Goal: Communication & Community: Answer question/provide support

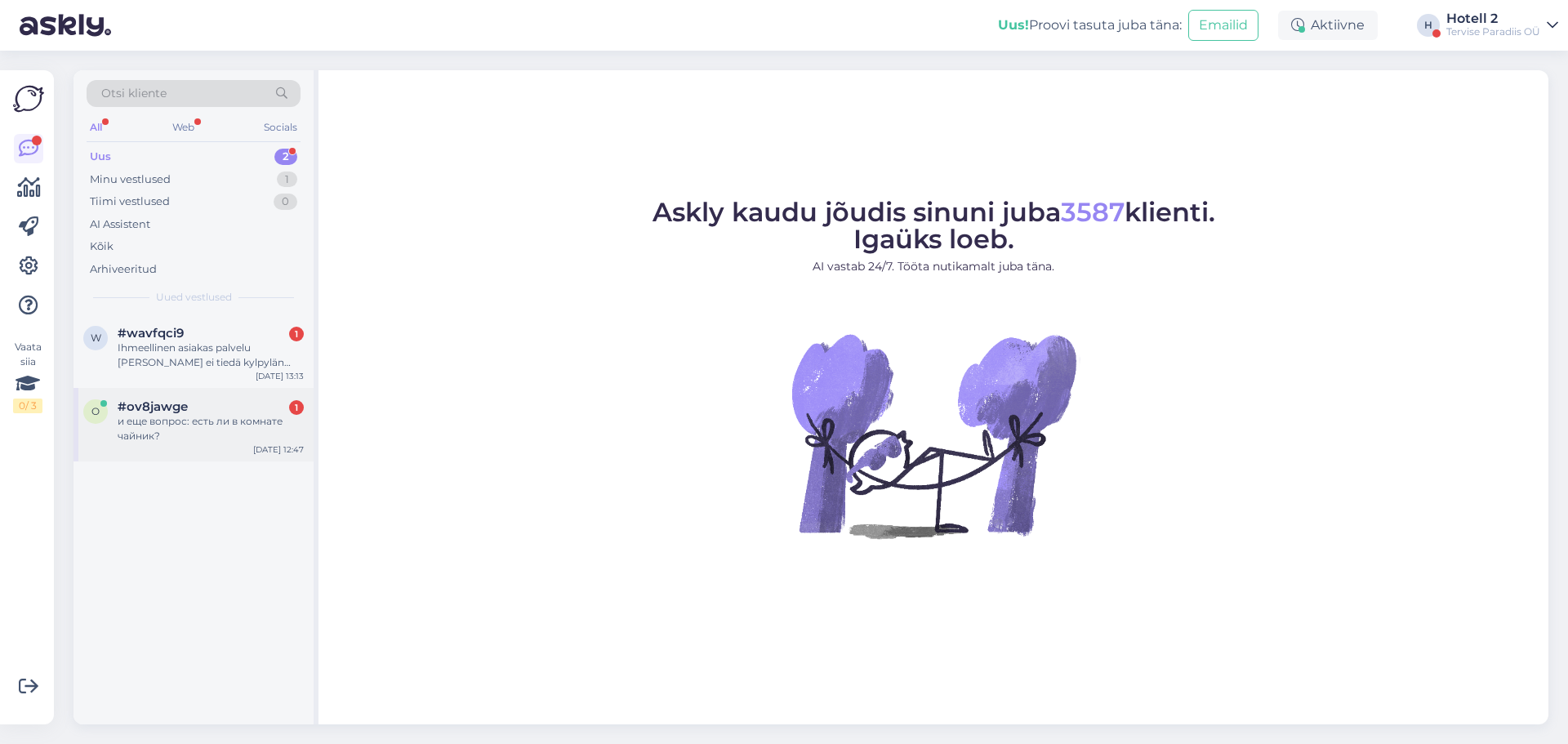
click at [218, 431] on div "и еще вопрос: есть ли в комнате чайник?" at bounding box center [210, 429] width 186 height 29
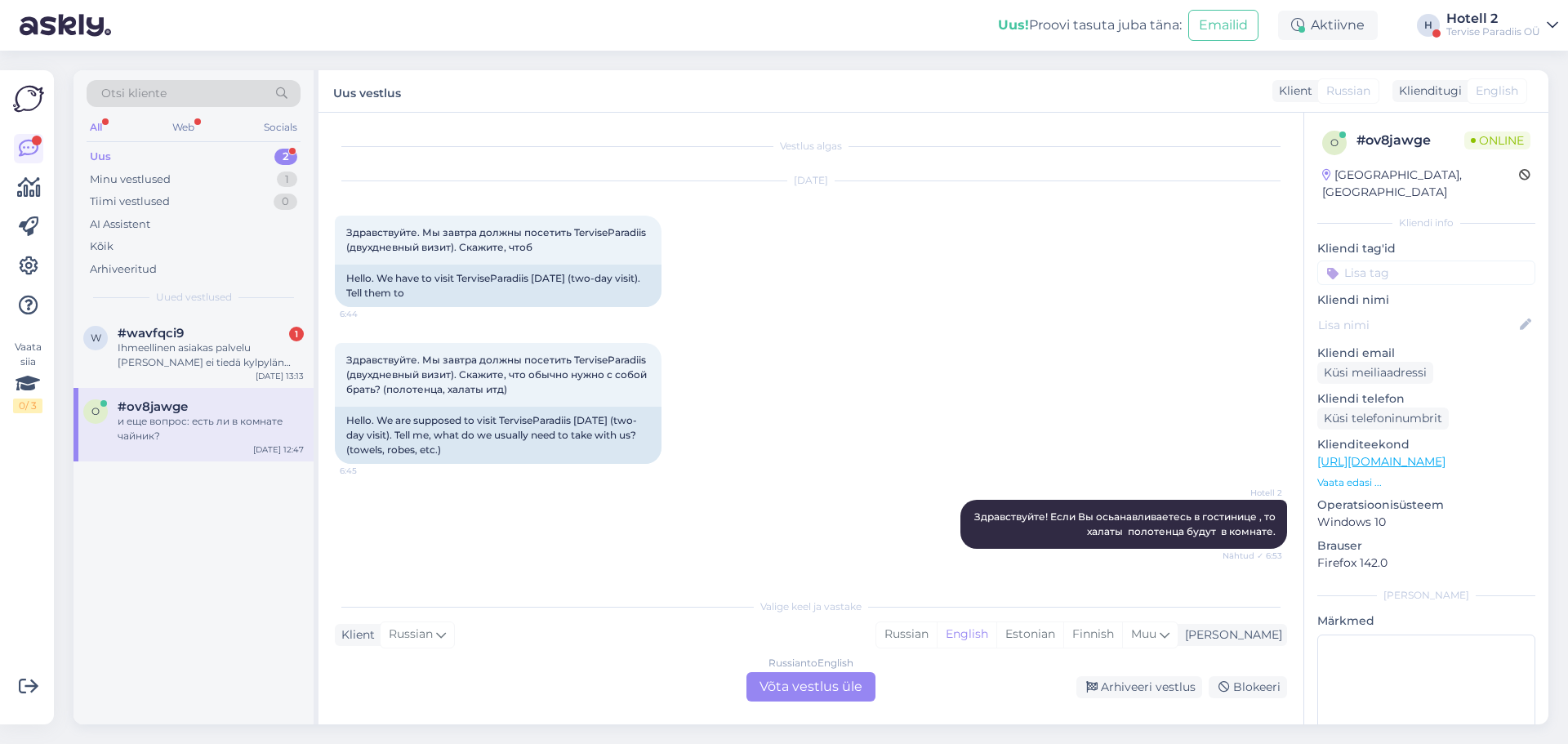
scroll to position [840, 0]
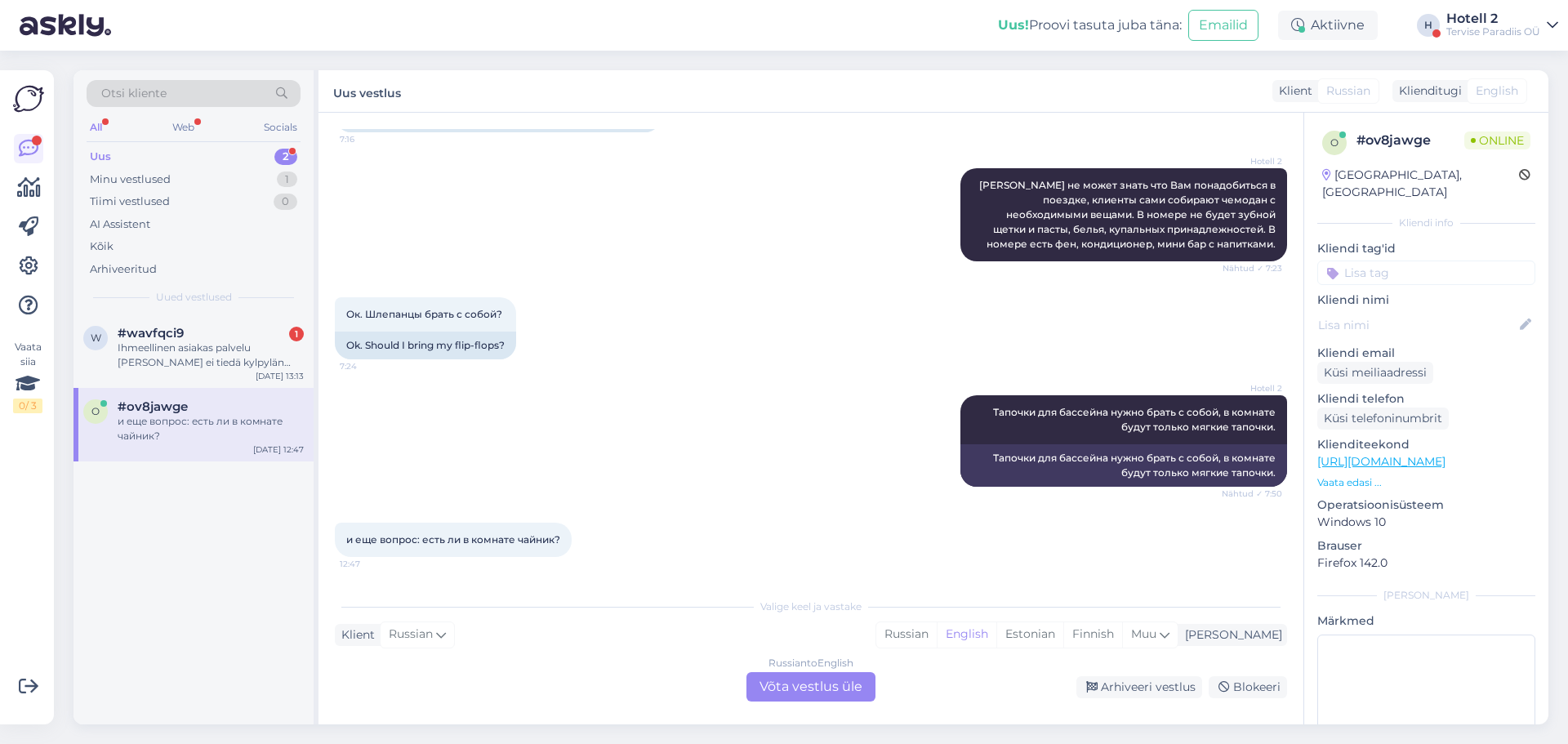
click at [783, 687] on div "Russian to English Võta vestlus üle" at bounding box center [811, 687] width 129 height 29
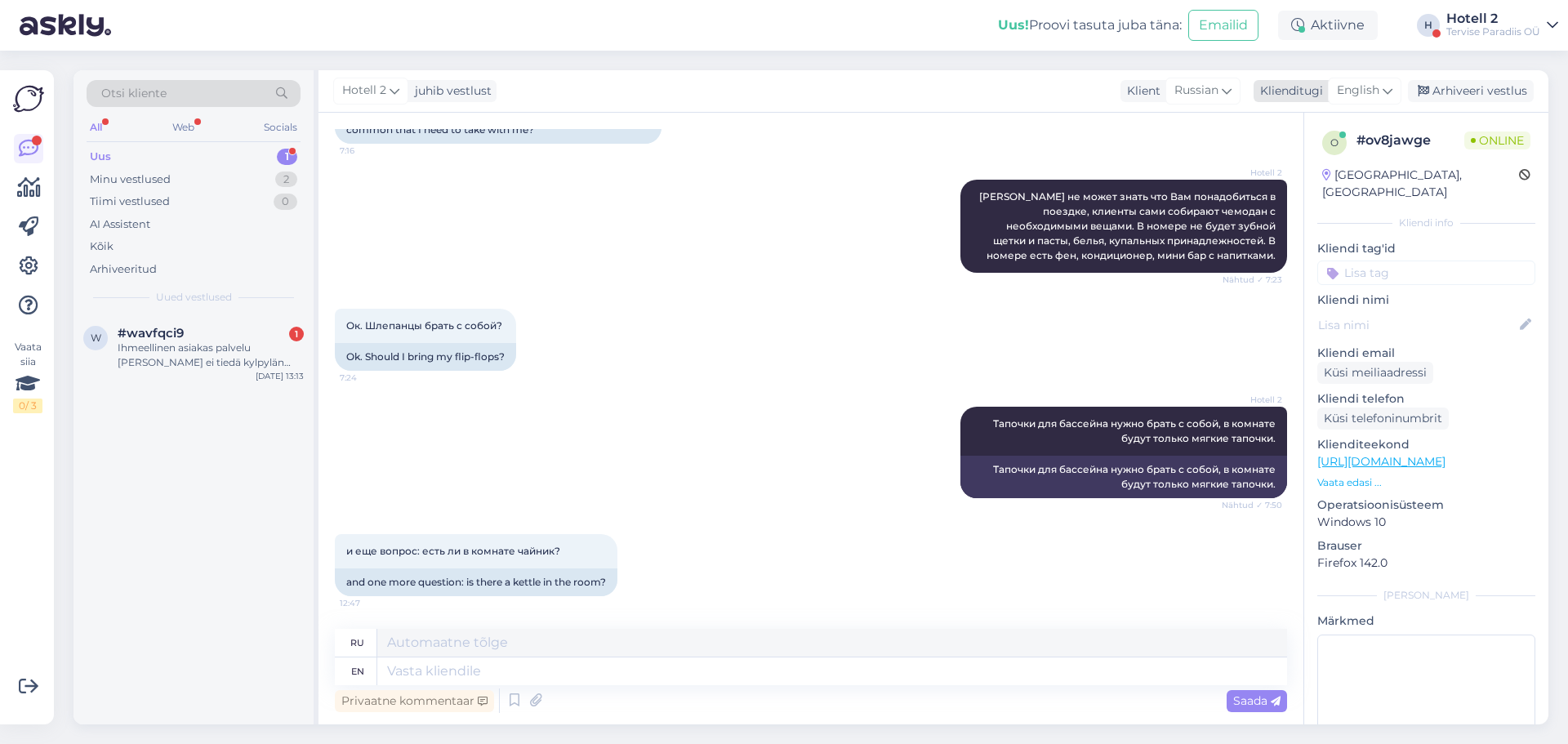
click at [1359, 88] on span "English" at bounding box center [1358, 90] width 43 height 18
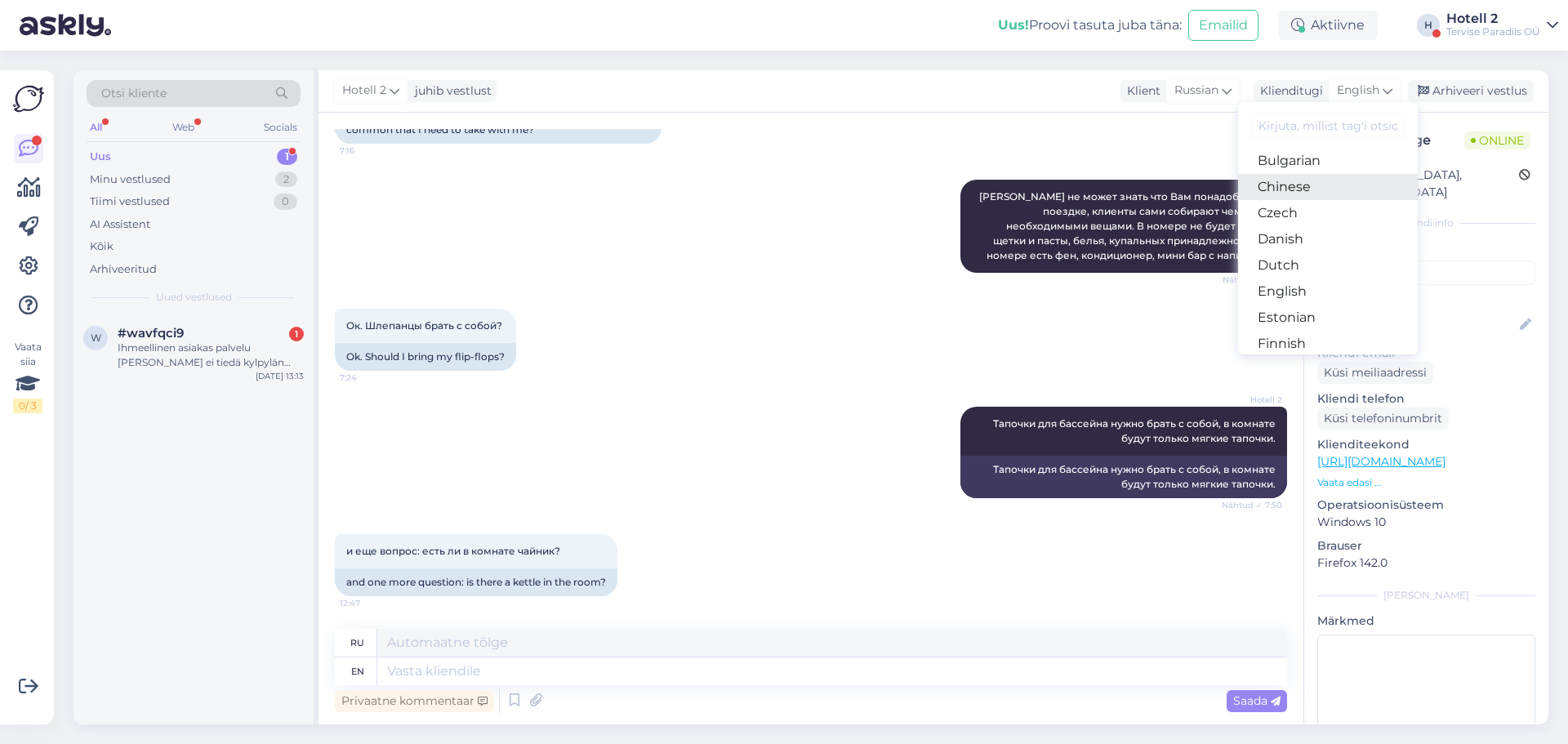
scroll to position [81, 0]
click at [1302, 286] on link "Estonian" at bounding box center [1327, 290] width 180 height 27
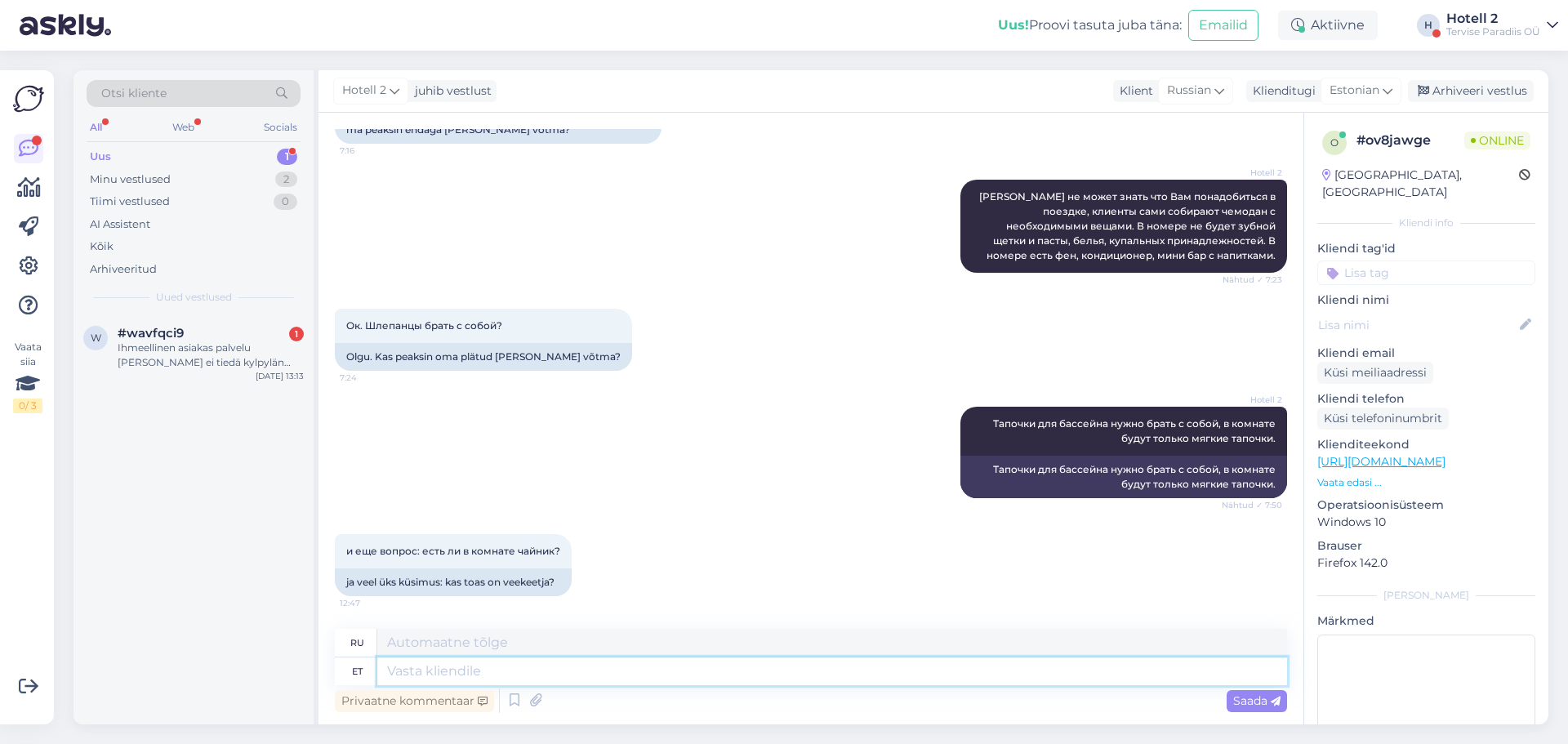
click at [475, 676] on textarea at bounding box center [832, 671] width 910 height 27
type textarea "Jah, o"
type textarea "Да,"
type textarea "Jah, on kü"
type textarea "Да, это."
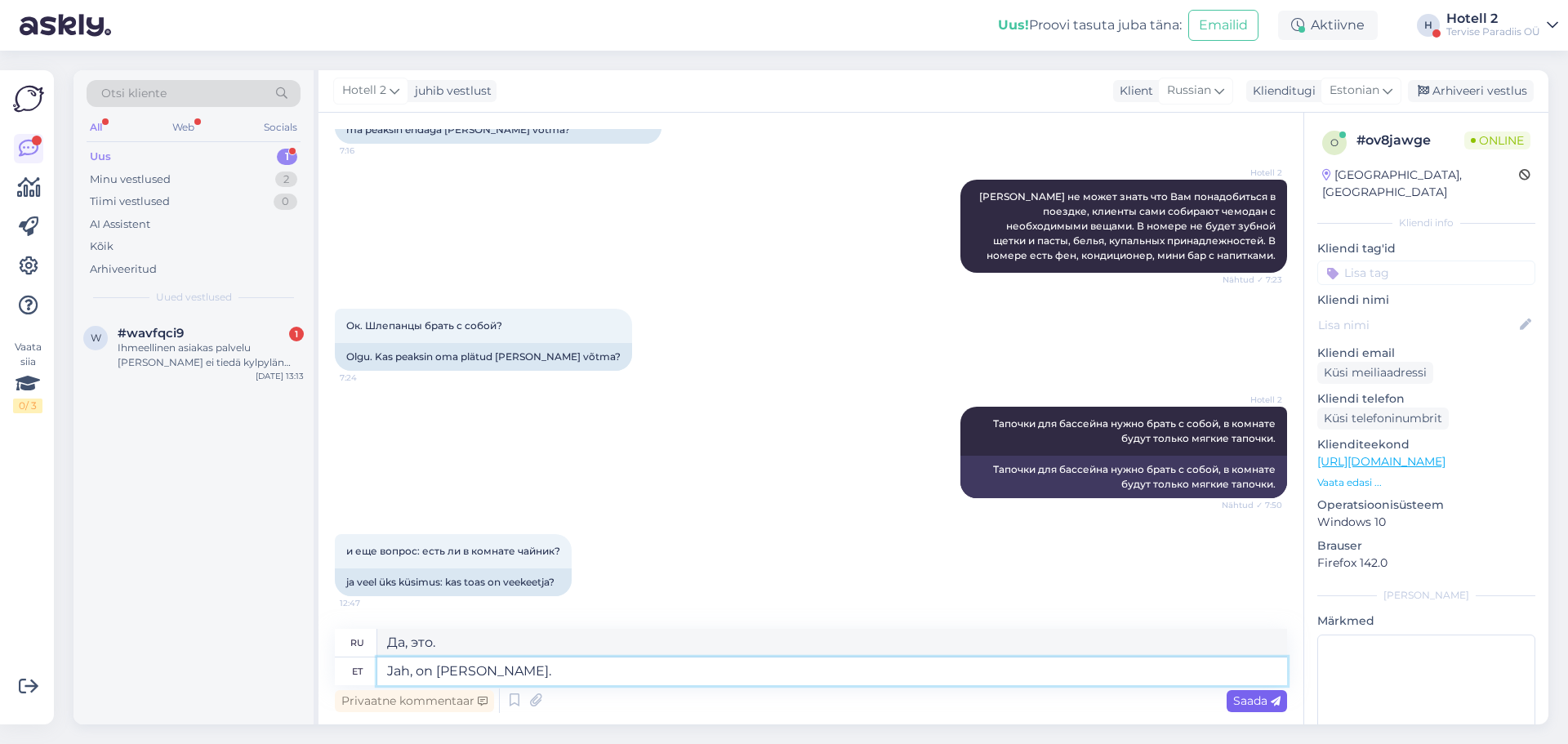
type textarea "Jah, on küll."
click at [1246, 702] on span "Saada" at bounding box center [1256, 700] width 47 height 15
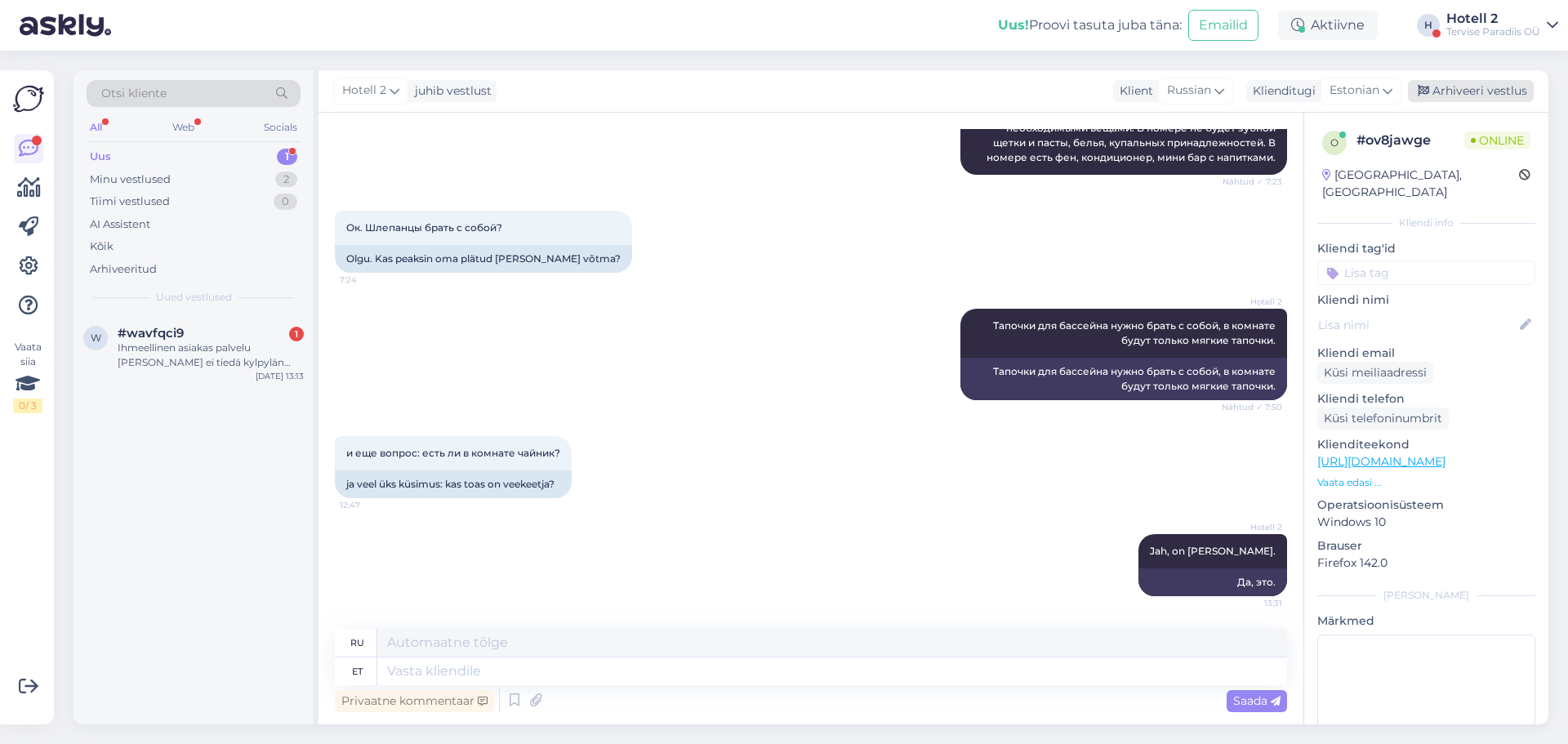
click at [1467, 98] on div "Arhiveeri vestlus" at bounding box center [1470, 91] width 126 height 22
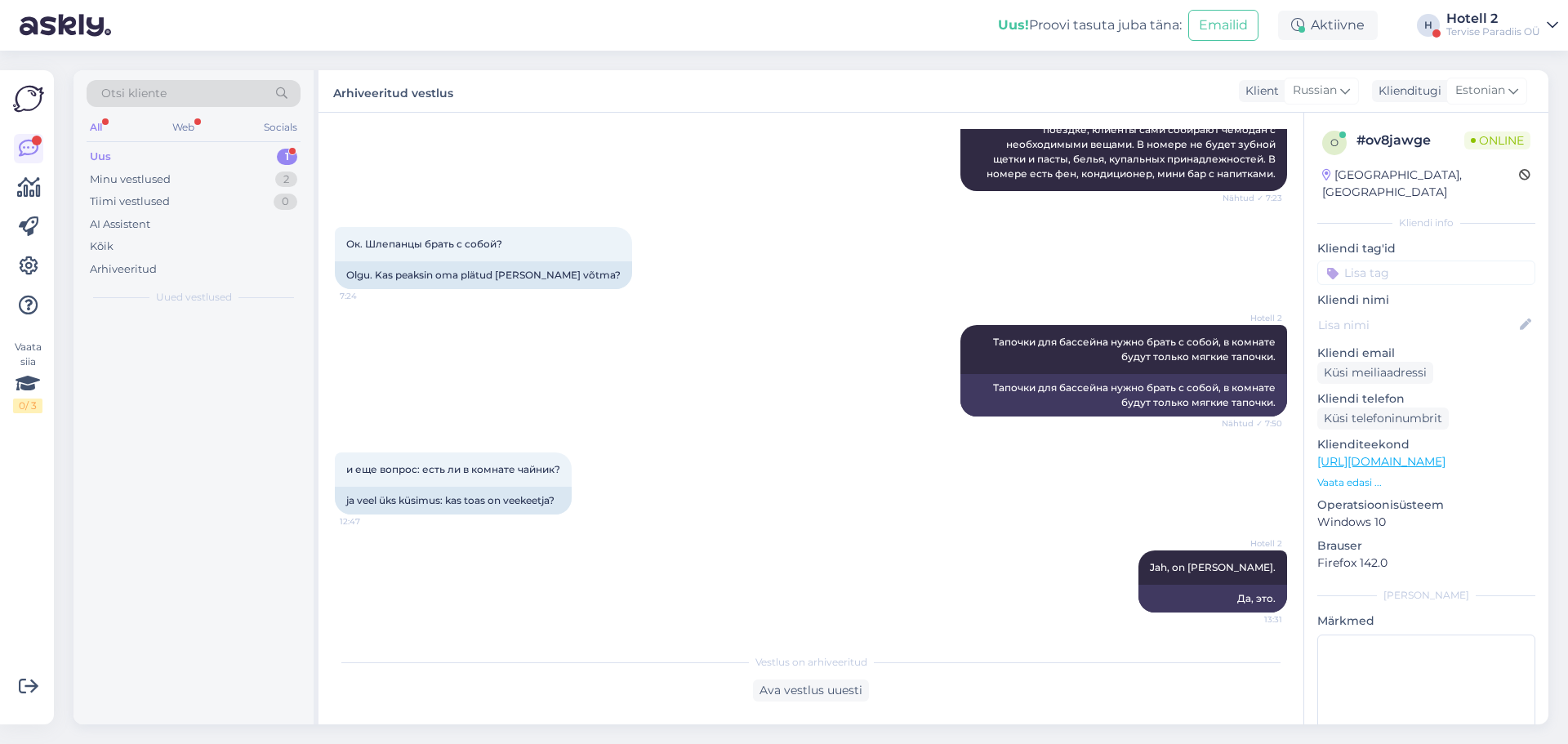
scroll to position [910, 0]
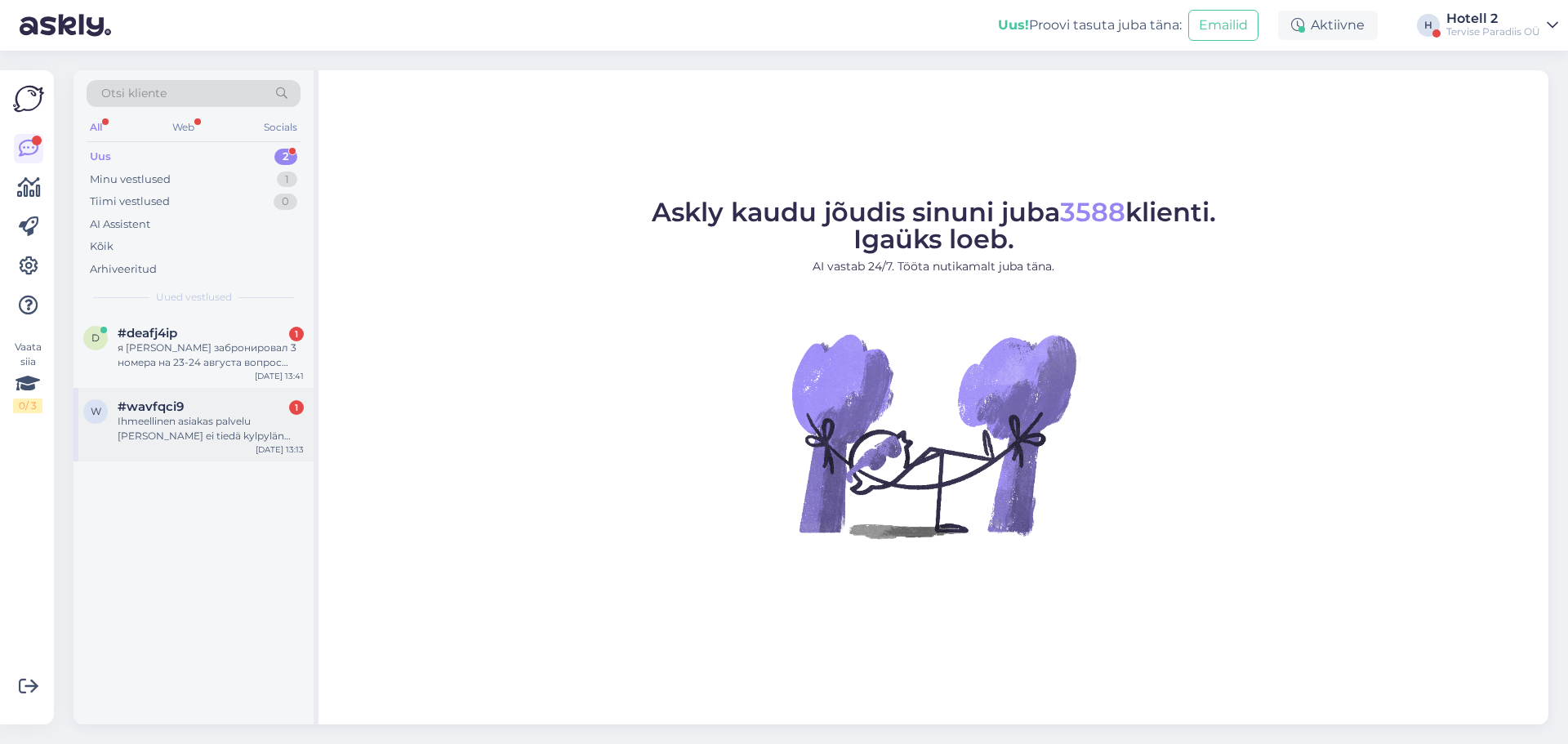
click at [205, 438] on div "Ihmeellinen asiakas palvelu [PERSON_NAME] ei tiedä kylpylän hintaa?" at bounding box center [210, 429] width 186 height 29
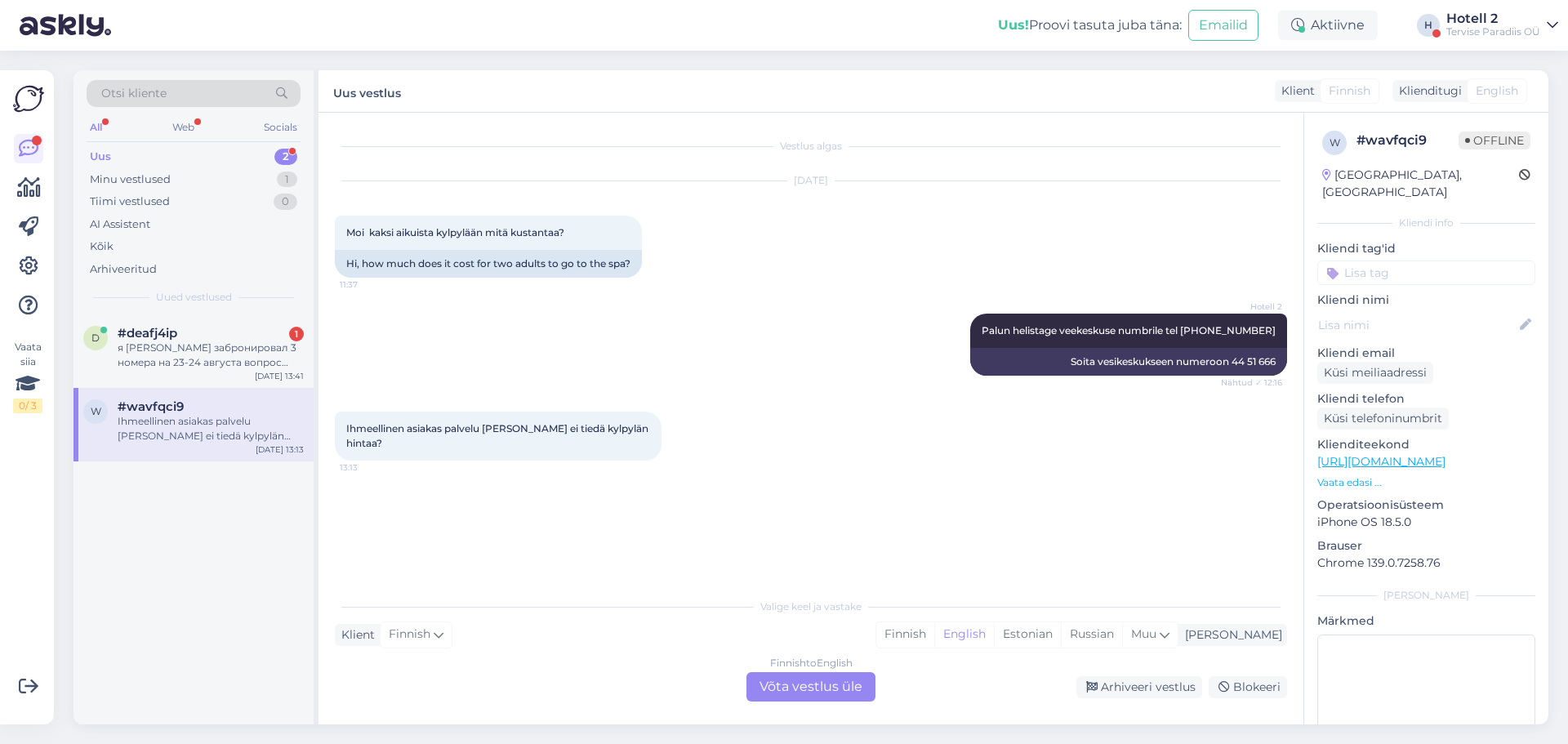
click at [838, 689] on div "Finnish to English Võta vestlus üle" at bounding box center [811, 687] width 129 height 29
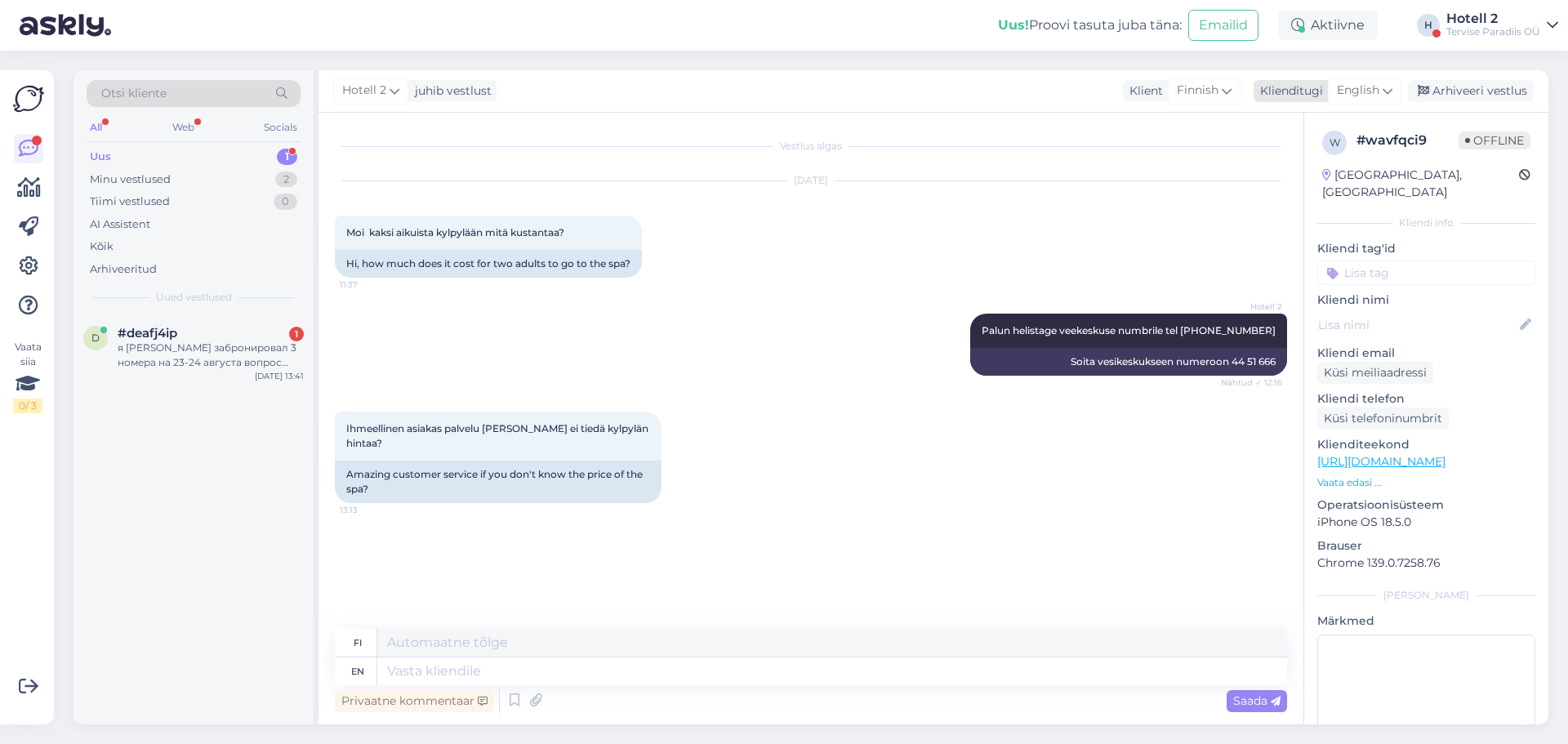
click at [1381, 85] on div "English" at bounding box center [1364, 91] width 74 height 27
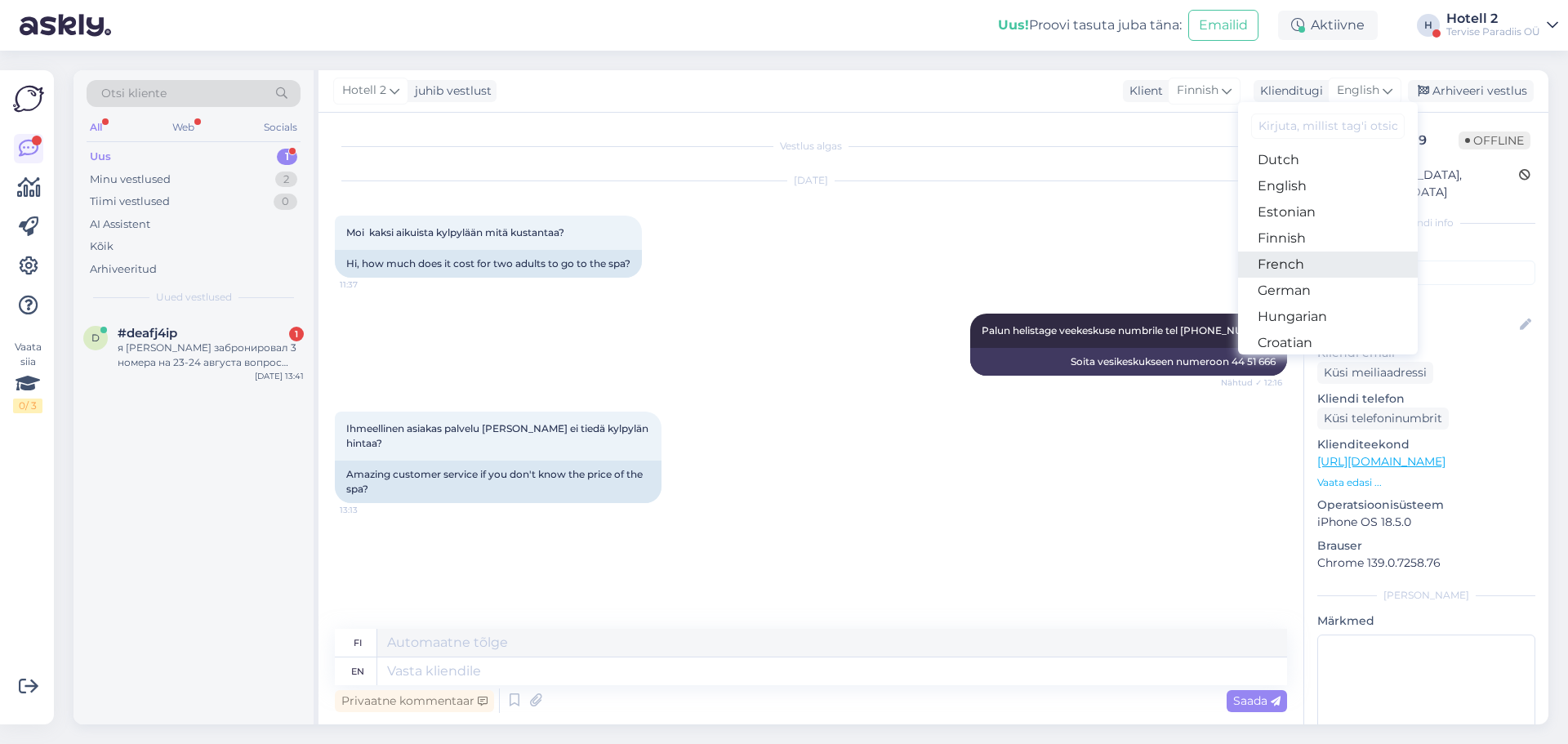
scroll to position [164, 0]
click at [1294, 213] on link "Estonian" at bounding box center [1327, 209] width 180 height 27
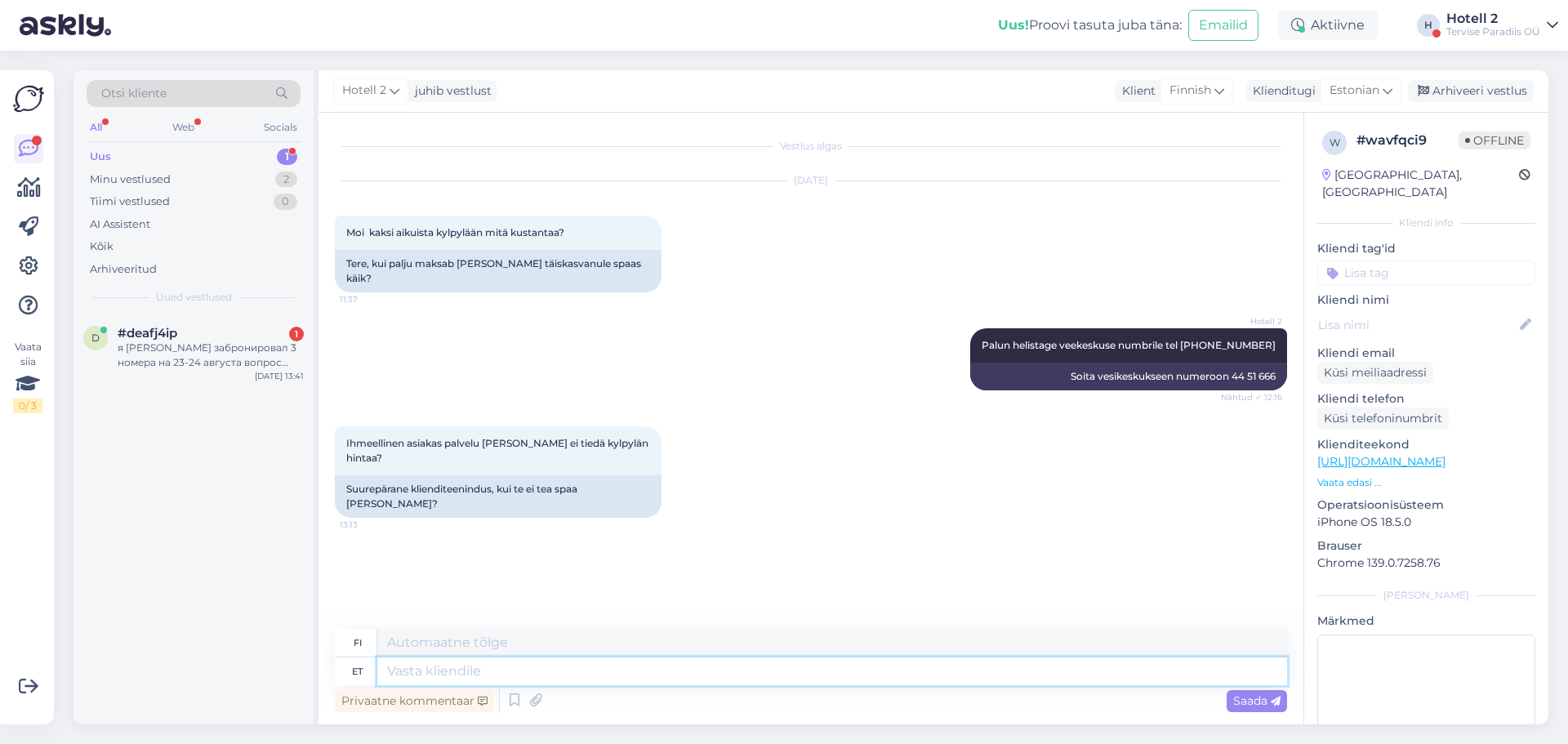
click at [430, 672] on textarea at bounding box center [832, 671] width 910 height 27
click at [493, 676] on textarea at bounding box center [832, 671] width 910 height 27
paste textarea "[URL][DOMAIN_NAME]"
type textarea "[URL][DOMAIN_NAME]"
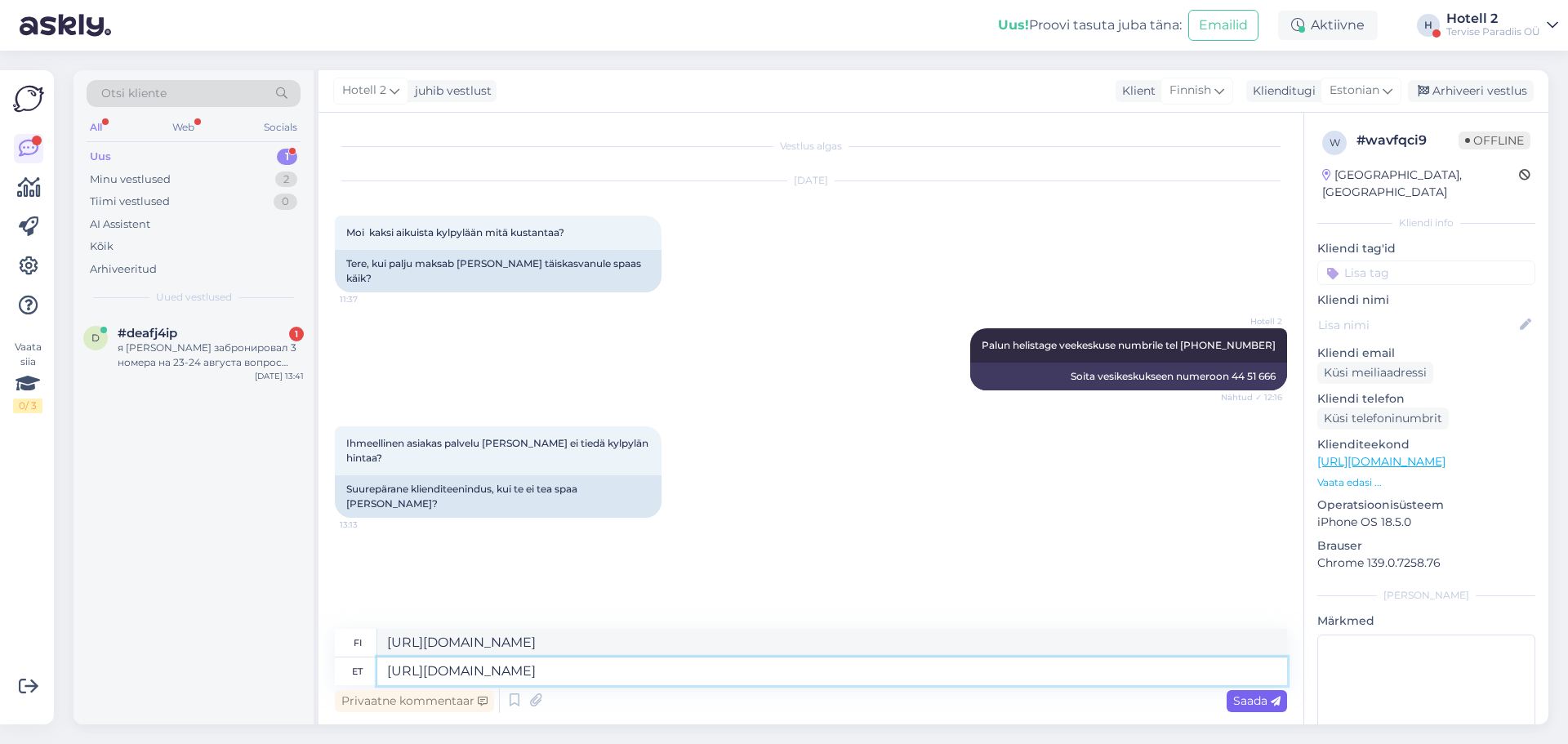
type textarea "[URL][DOMAIN_NAME]"
click at [1255, 702] on span "Saada" at bounding box center [1256, 700] width 47 height 15
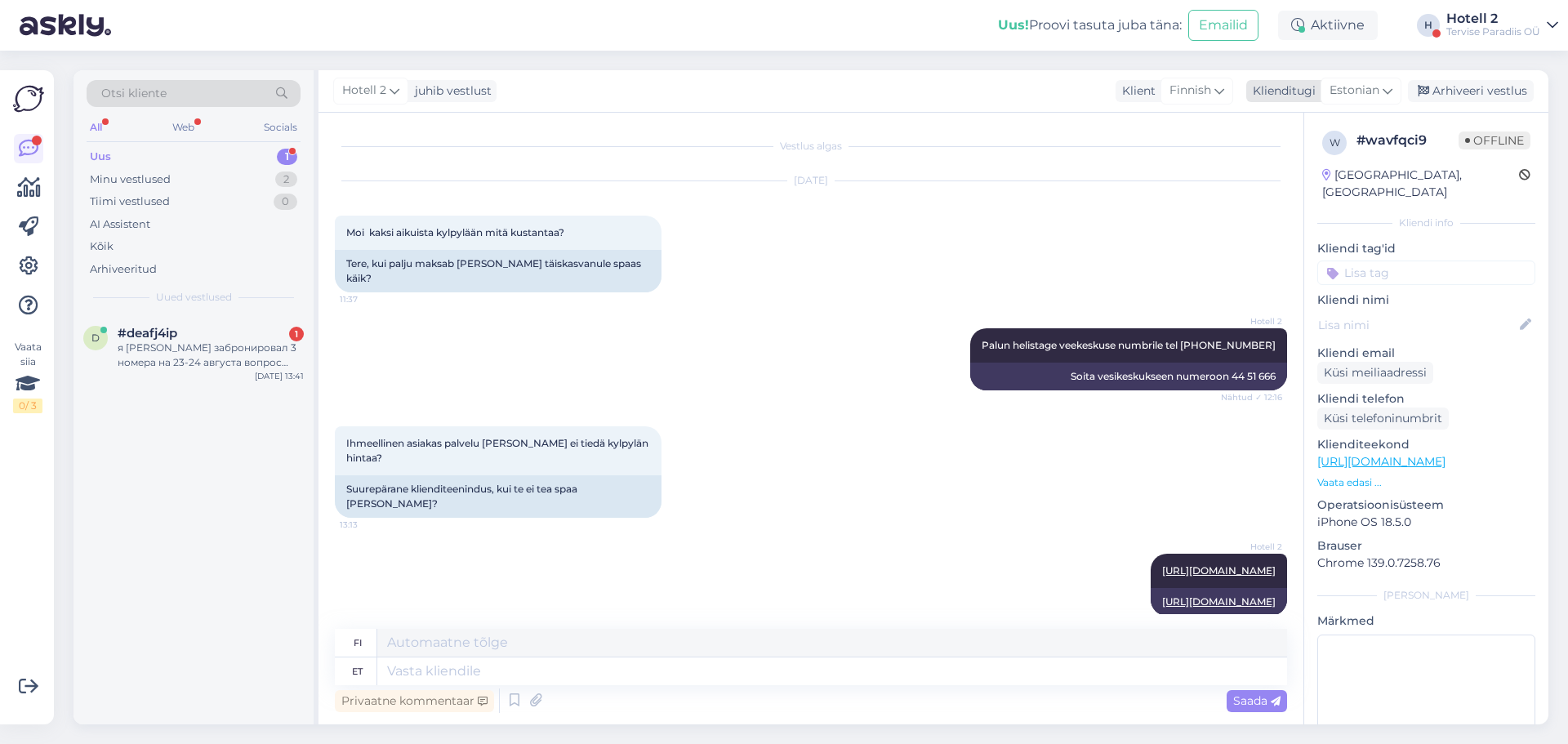
drag, startPoint x: 1485, startPoint y: 89, endPoint x: 1472, endPoint y: 92, distance: 13.3
click at [1486, 89] on div "Arhiveeri vestlus" at bounding box center [1470, 91] width 126 height 22
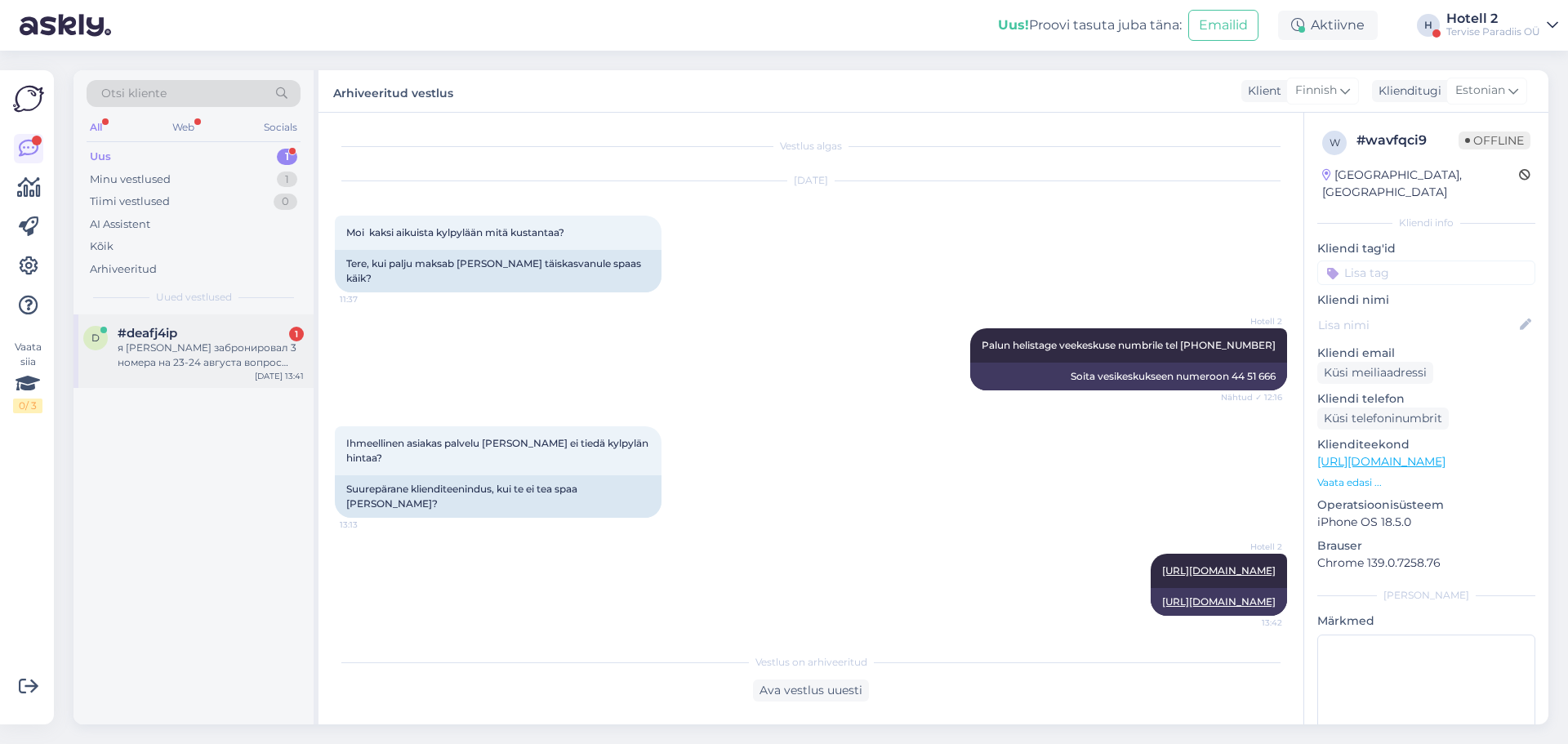
click at [170, 353] on div "я [PERSON_NAME] забронировал 3 номера на 23-24 августа вопрос такой какое питан…" at bounding box center [210, 355] width 186 height 29
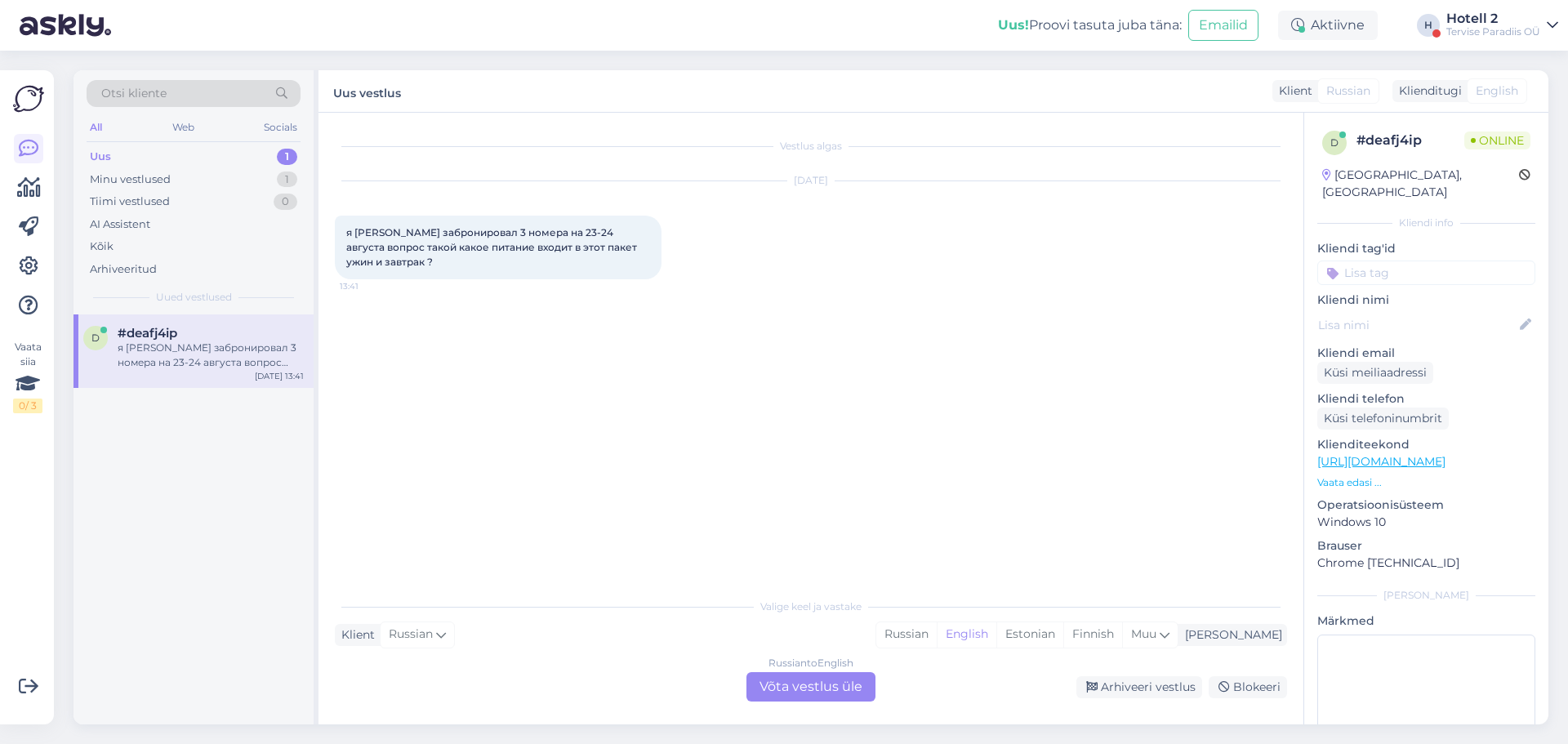
click at [800, 693] on div "Russian to English Võta vestlus üle" at bounding box center [811, 687] width 129 height 29
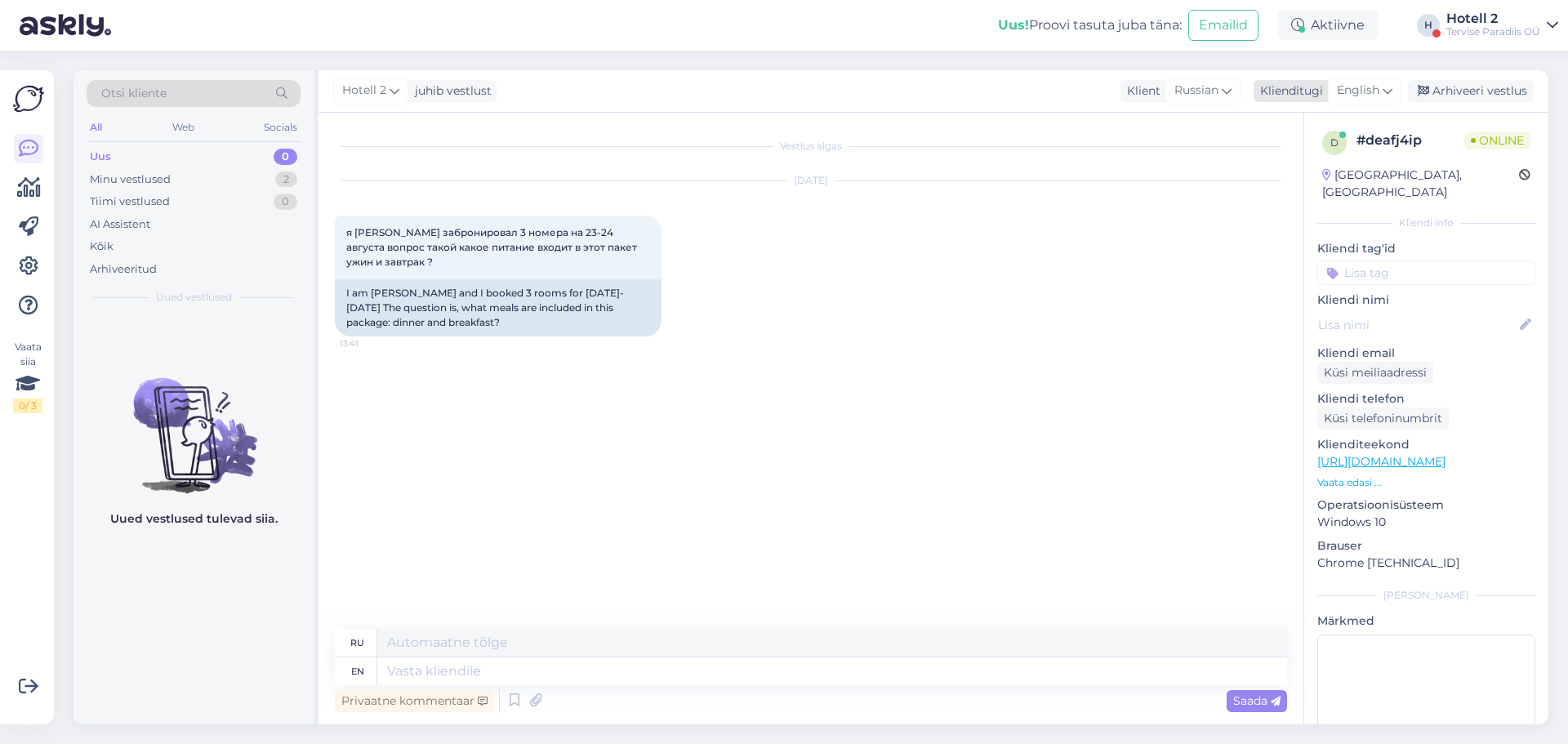
click at [1348, 87] on span "English" at bounding box center [1358, 90] width 43 height 18
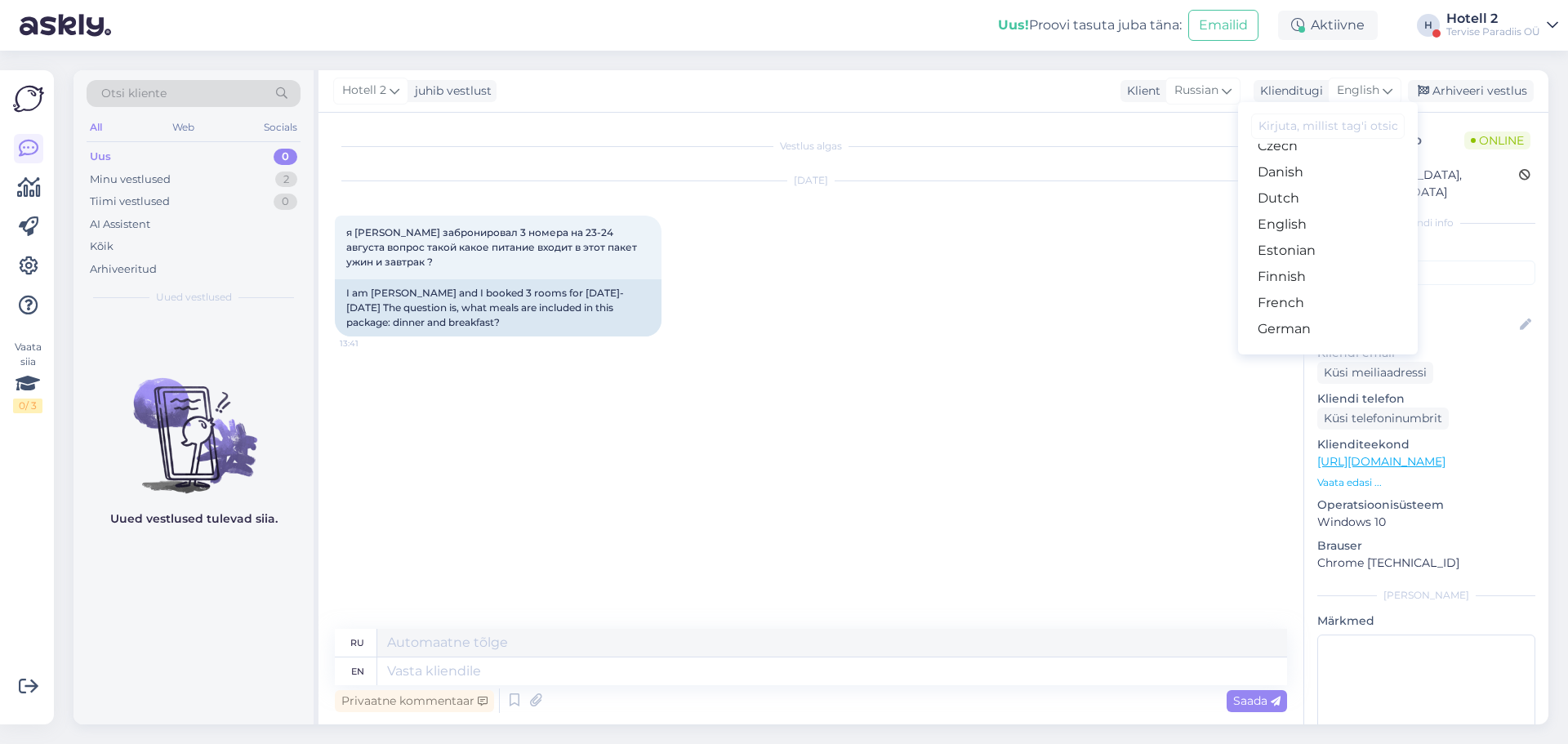
scroll to position [81, 0]
click at [1296, 283] on link "Estonian" at bounding box center [1327, 290] width 180 height 27
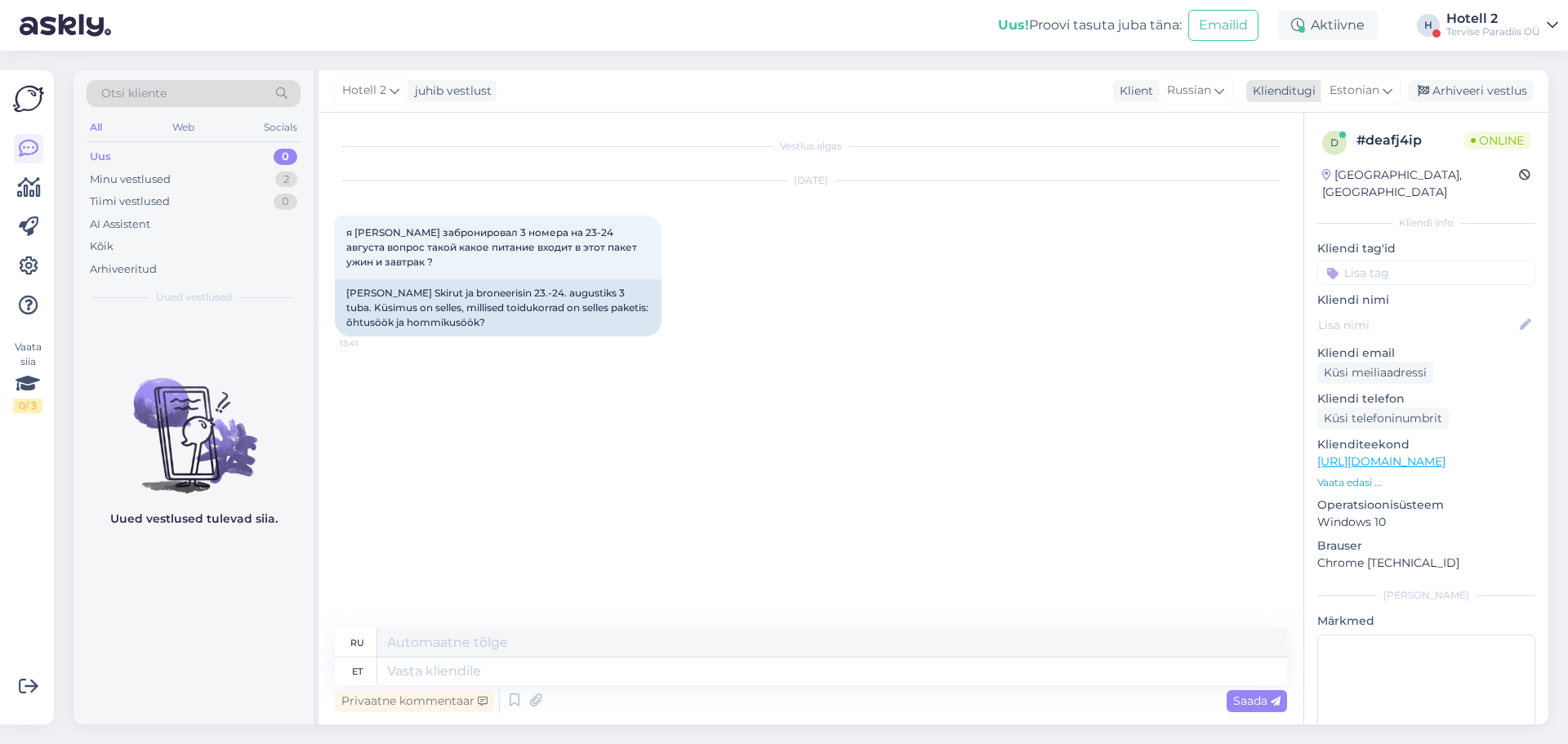
click at [1359, 86] on span "Estonian" at bounding box center [1354, 90] width 50 height 18
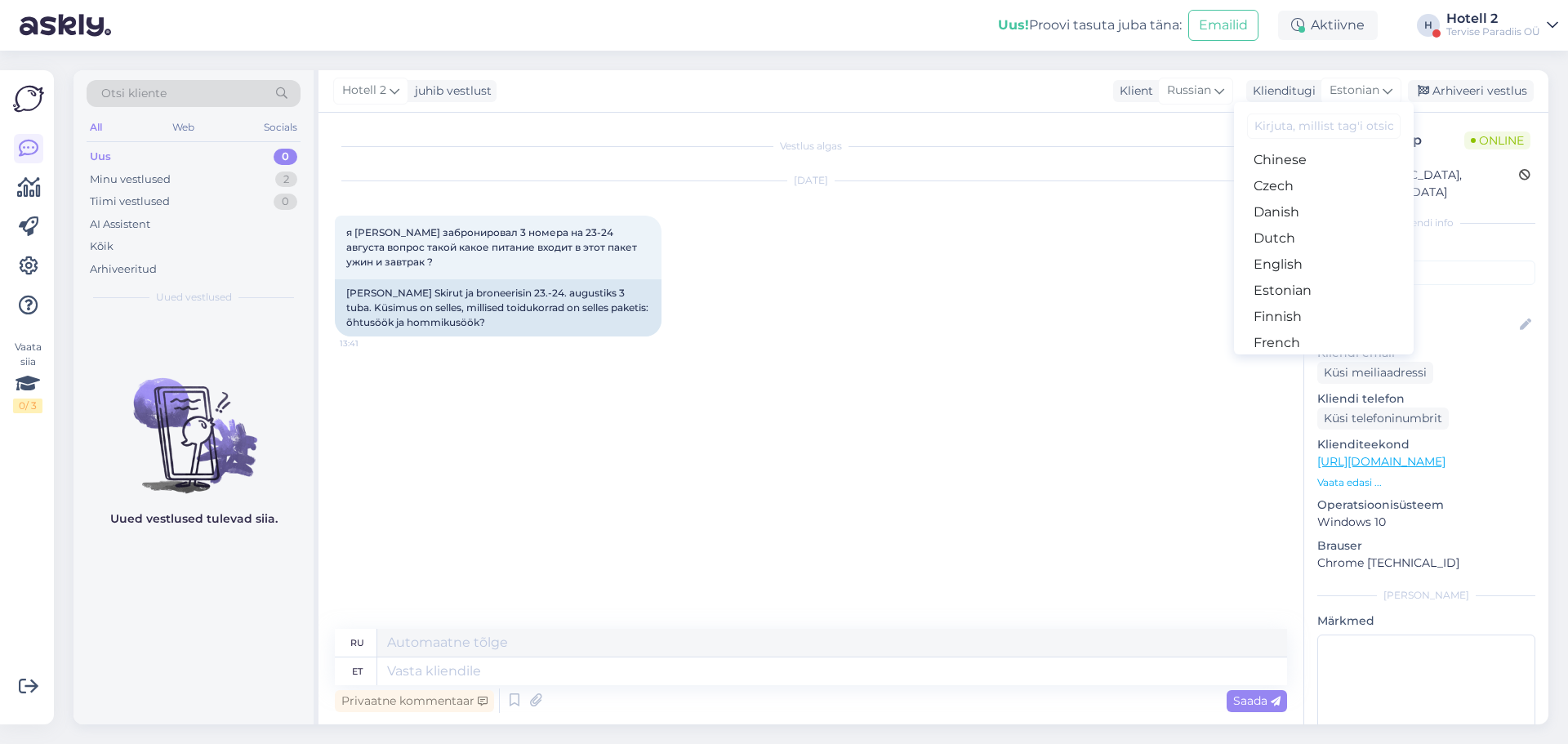
drag, startPoint x: 771, startPoint y: 616, endPoint x: 635, endPoint y: 650, distance: 140.2
click at [769, 612] on div "Vestlus algas [DATE] я [PERSON_NAME] забронировал 3 номера на 23-24 августа воп…" at bounding box center [811, 419] width 984 height 612
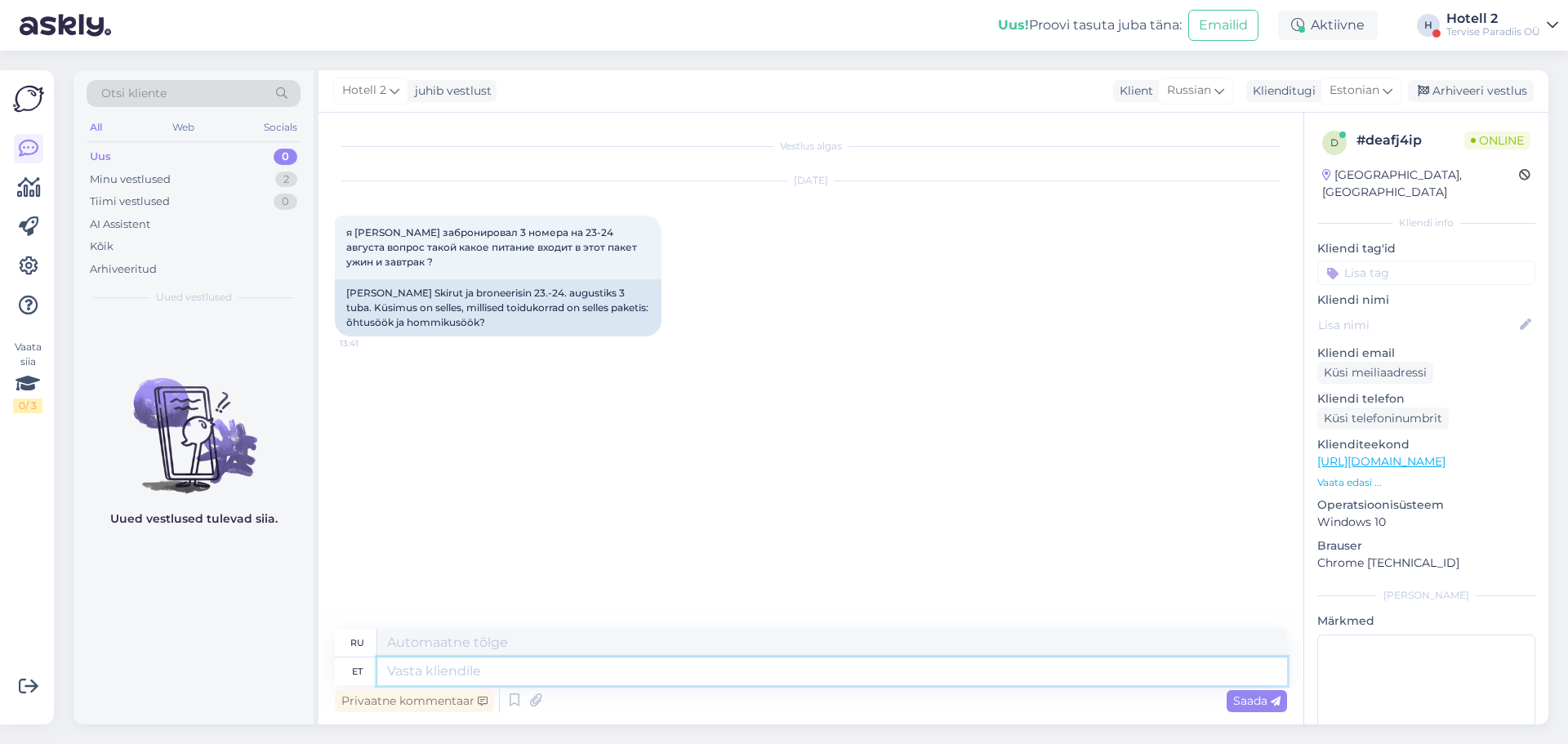
click at [502, 670] on textarea at bounding box center [832, 671] width 910 height 27
type textarea "Tere"
type textarea "Привет"
type textarea "Tere!"
type textarea "Привет!"
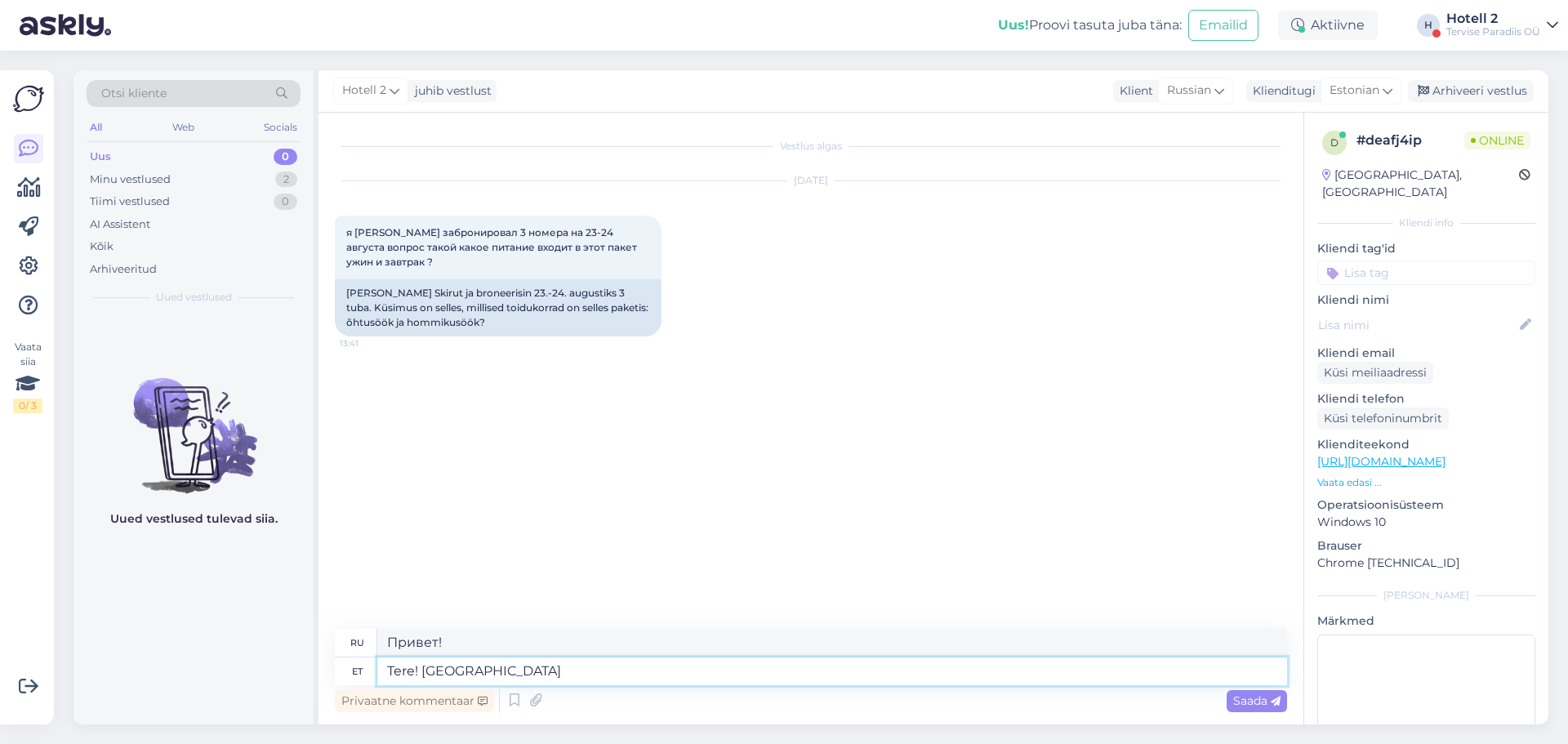
type textarea "Tere! [GEOGRAPHIC_DATA]"
type textarea "Привет! Да."
type textarea "Tere!"
type textarea "Привет!"
type textarea "Tere! Teie"
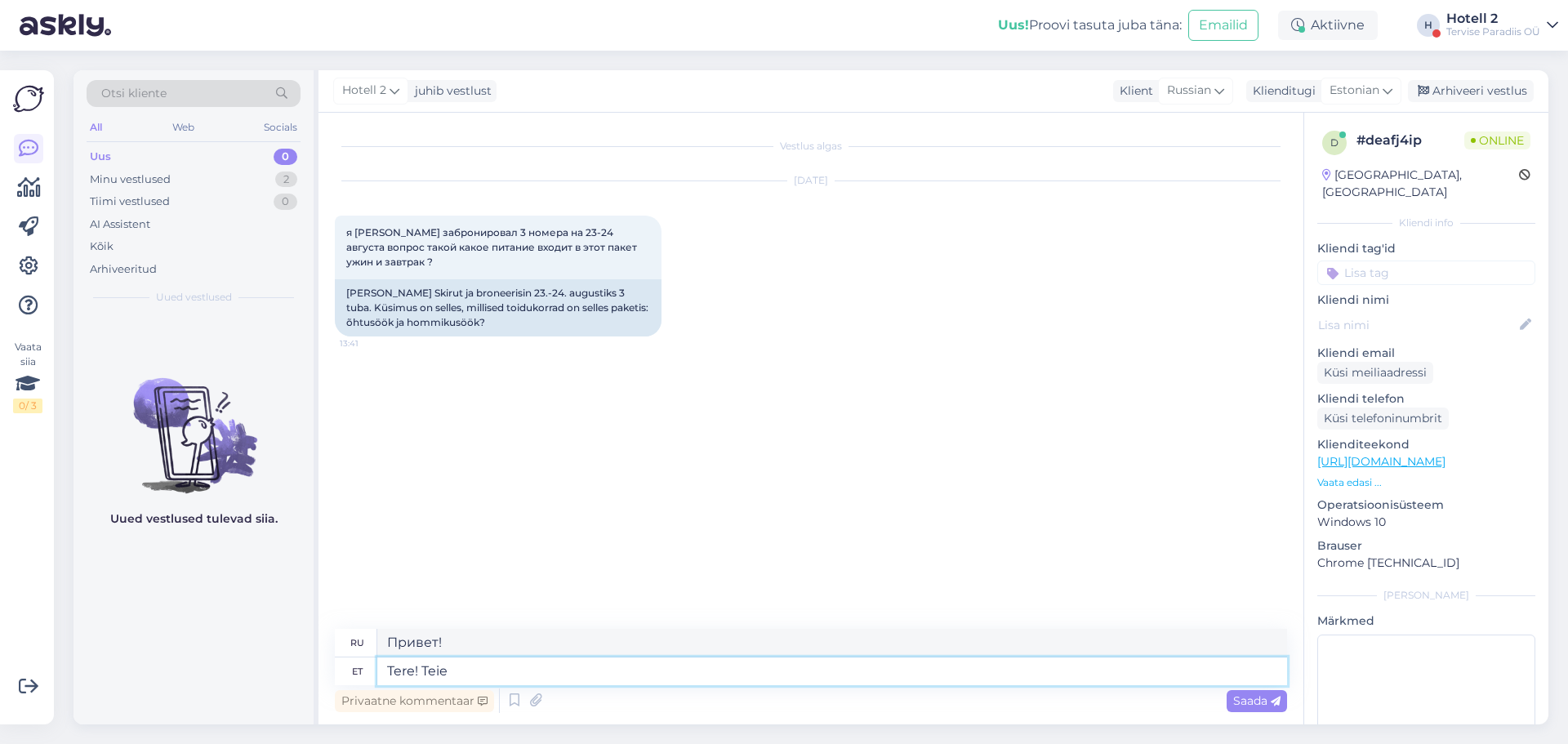
type textarea "Привет! Ты"
type textarea "Tere! Teie pakett"
type textarea "Здравствуйте! Ваша посылка"
type textarea "Tere! Teie pakett sisaldab h"
type textarea "Здравствуйте! В ваш пакет входит:"
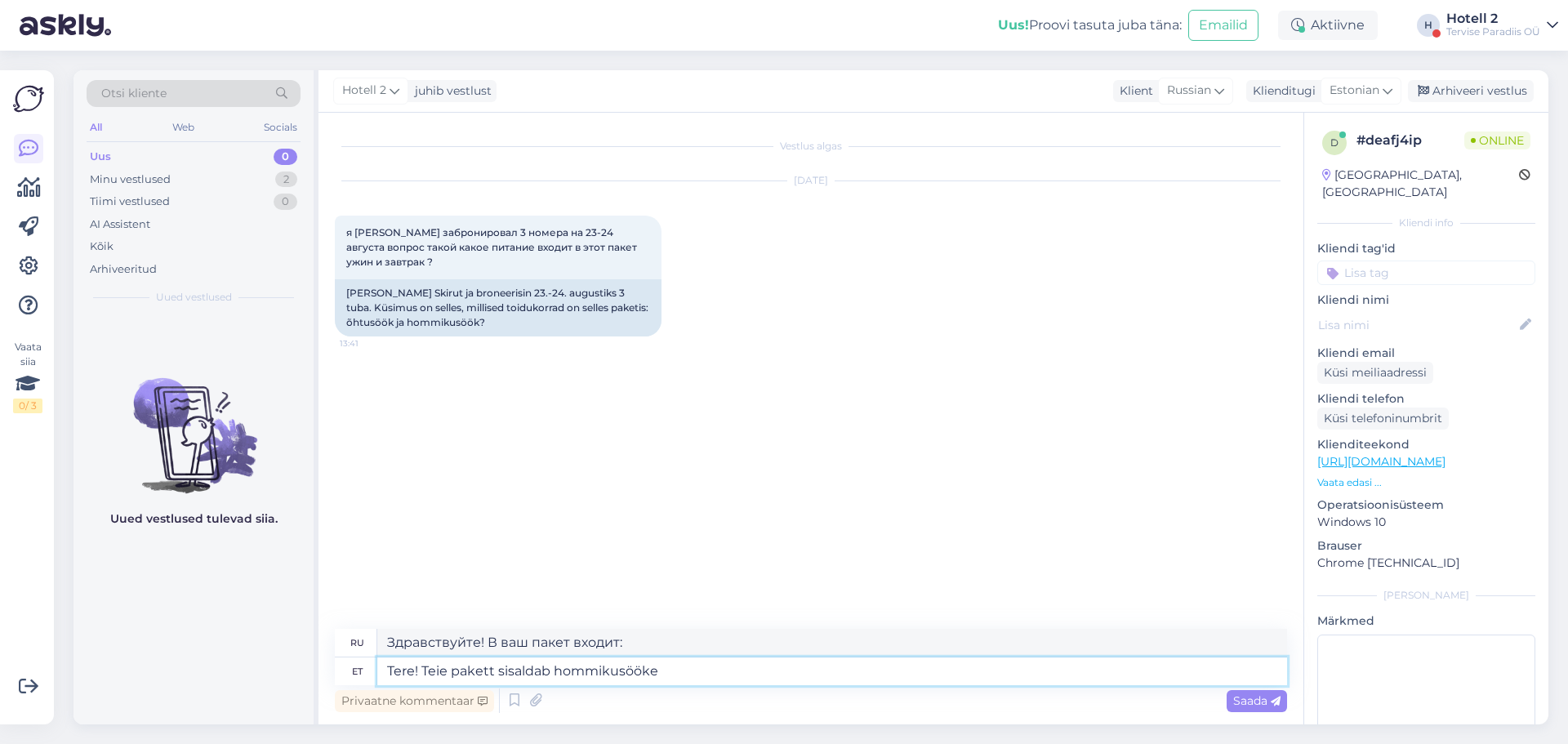
type textarea "Tere! Teie pakett sisaldab hommikusööke"
type textarea "Здравствуйте, в ваш пакет включен завтрак."
type textarea "Tere! Teie pakett sisaldab hommikusööke (k"
type textarea "Здравствуйте! В стоимость вашего пакета входит завтрак ("
type textarea "Tere! Teie pakett sisaldab hommikusööke (kl"
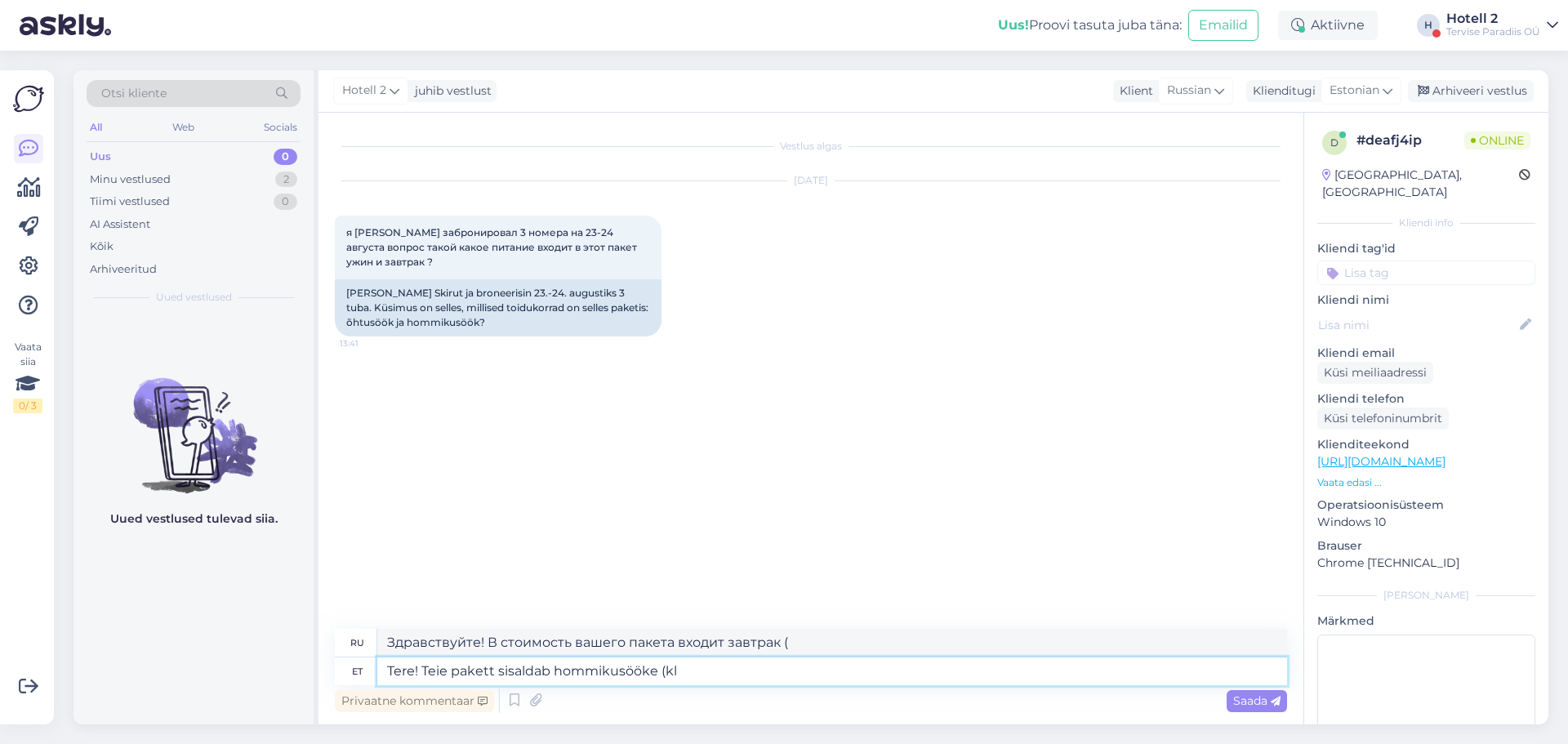
type textarea "Здравствуйте! В ваш пакет входит завтрак (в"
type textarea "Tere! Teie pakett sisaldab hommikusööke (kl 8"
type textarea "Здравствуйте! В стоимость вашего пакета входит завтрак (8 утра)"
type textarea "Tere! Teie pakett sisaldab hommikusööke (kl 8:00-"
type textarea "Здравствуйте! В ваш пакет включен завтрак (8:00 утра)."
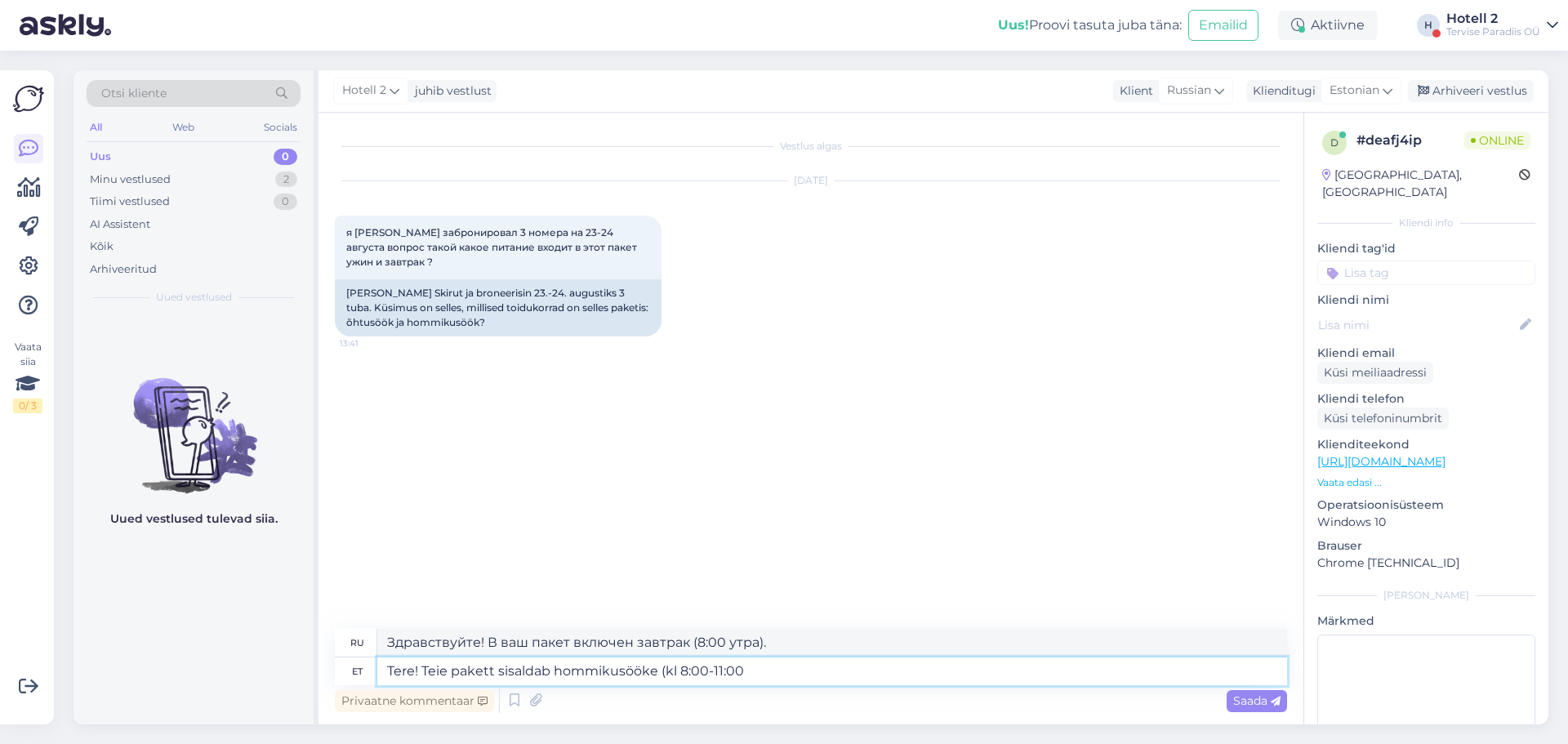
type textarea "Tere! Teie pakett sisaldab hommikusööke (kl 8:00-11:00)"
type textarea "Здравствуйте! В стоимость вашего пакета входит завтрак (с 8:00 до 11:00)."
type textarea "Tere! Teie pakett sisaldab hommikusööke (kl 8:00-11:00) ja"
type textarea "Здравствуйте! В ваш пакет входит завтрак (с 8:00 до 11:00) и"
type textarea "Tere! Teie pakett sisaldab hommikusööke (kl 8:00-11:00) ja õhtusööke"
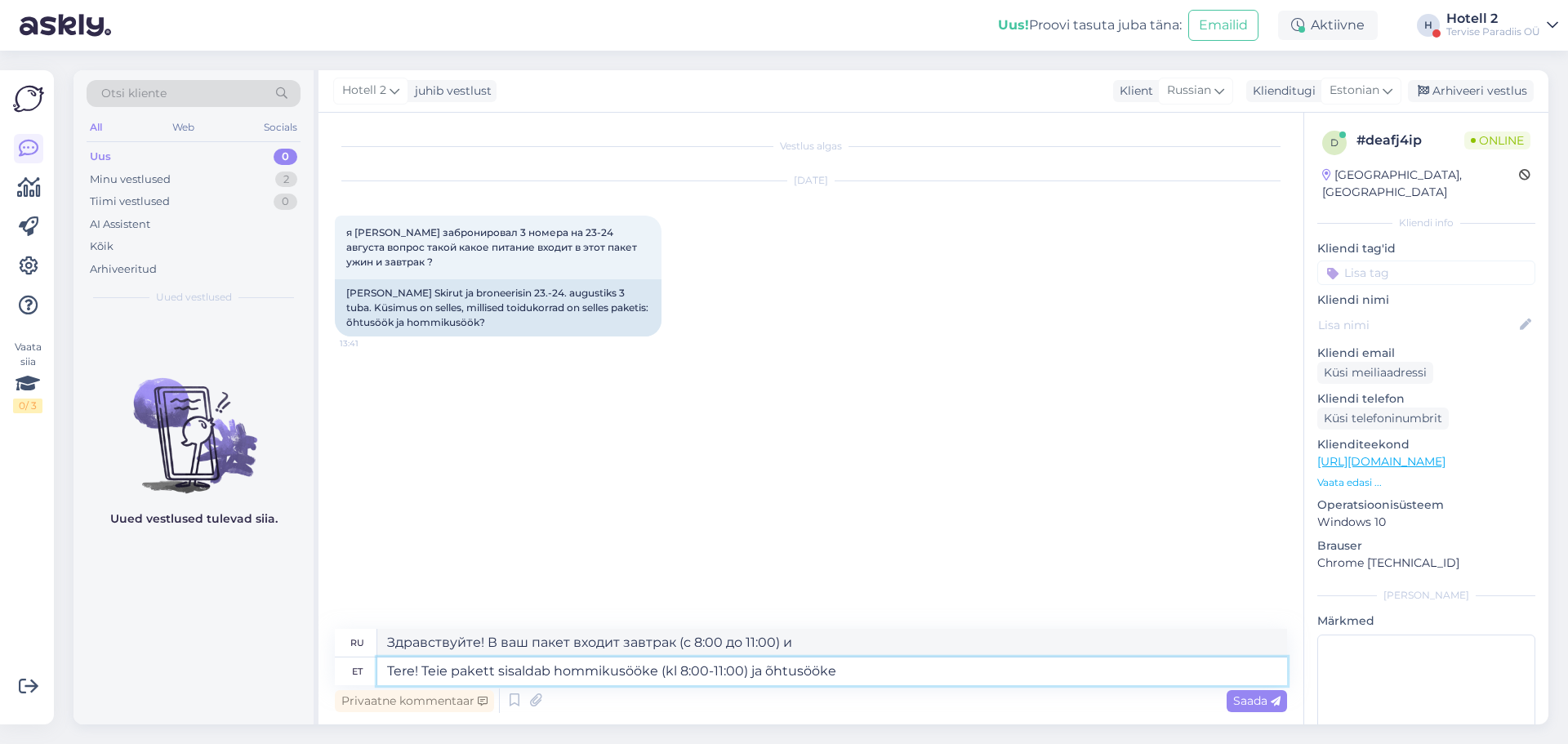
type textarea "Здравствуйте! В ваш пакет входит завтрак (с 8:00 до 11:00) и ужин."
type textarea "Tere! Teie pakett sisaldab hommikusööke (kl 8:00-11:00) ja õhtusööke (kl"
type textarea "Здравствуйте! В ваш пакет входит завтрак (с 8:00 до 11:00) и ужин (с 11:00 до 1…"
type textarea "Tere! Teie pakett sisaldab hommikusööke (kl 8:00-11:00) ja õhtusööke (kl 17:00_…"
type textarea "Здравствуйте! В ваш пакет входит завтрак (с 8:00 до 11:00) и ужин (с 17:00 до 1…"
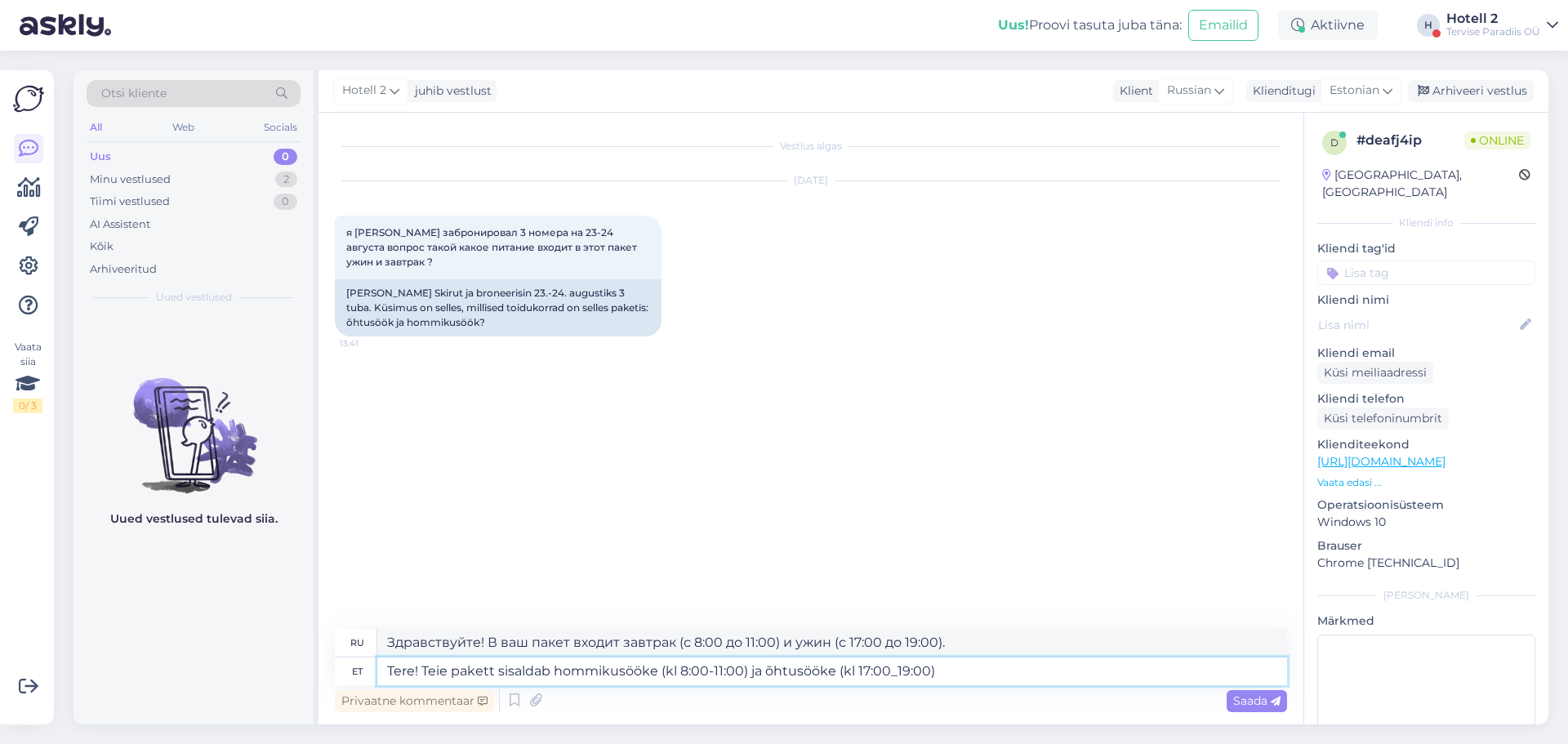
click at [895, 671] on textarea "Tere! Teie pakett sisaldab hommikusööke (kl 8:00-11:00) ja õhtusööke (kl 17:00_…" at bounding box center [832, 671] width 910 height 27
type textarea "Tere! Teie pakett sisaldab hommikusööke (kl 8:00-11:00) ja õhtusööke (kl 17:00-…"
type textarea "Здравствуйте! В ваш пакет входит завтрак (8:00–11:00) и ужин (17:00–19:00)."
click at [947, 664] on textarea "Tere! Teie pakett sisaldab hommikusööke (kl 8:00-11:00) ja õhtusööke (kl 17:00-…" at bounding box center [832, 671] width 910 height 27
type textarea "Tere! Teie pakett sisaldab hommikusööke (kl 8:00-11:00) ja õhtusööke (kl 17:00-…"
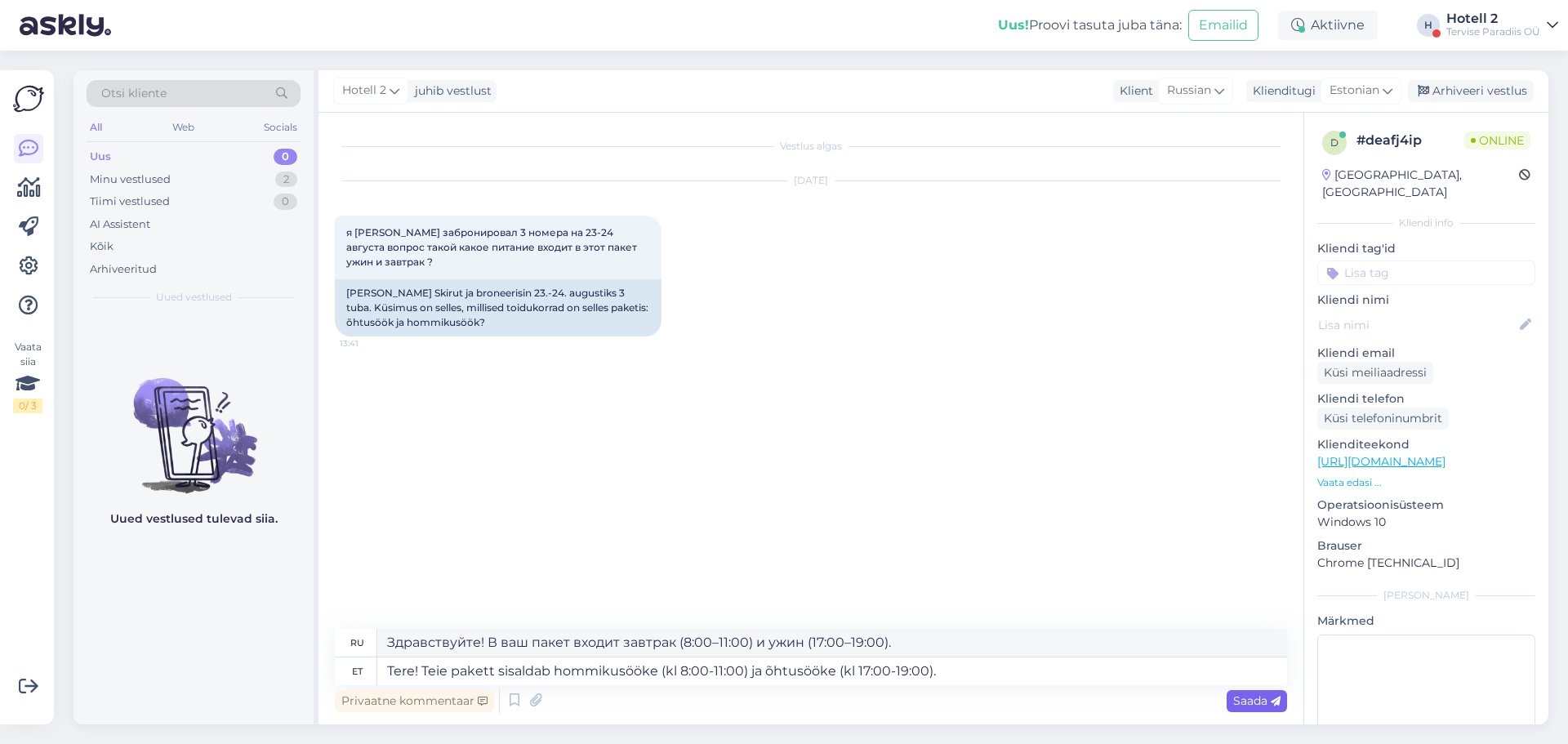
click at [1248, 693] on span "Saada" at bounding box center [1256, 700] width 47 height 15
type textarea "Здравствуйте! В ваш пакет входит завтрак (с 8:00 до 11:00) и ужин (с 17:00 до 1…"
click at [1257, 697] on span "Saada" at bounding box center [1256, 700] width 47 height 15
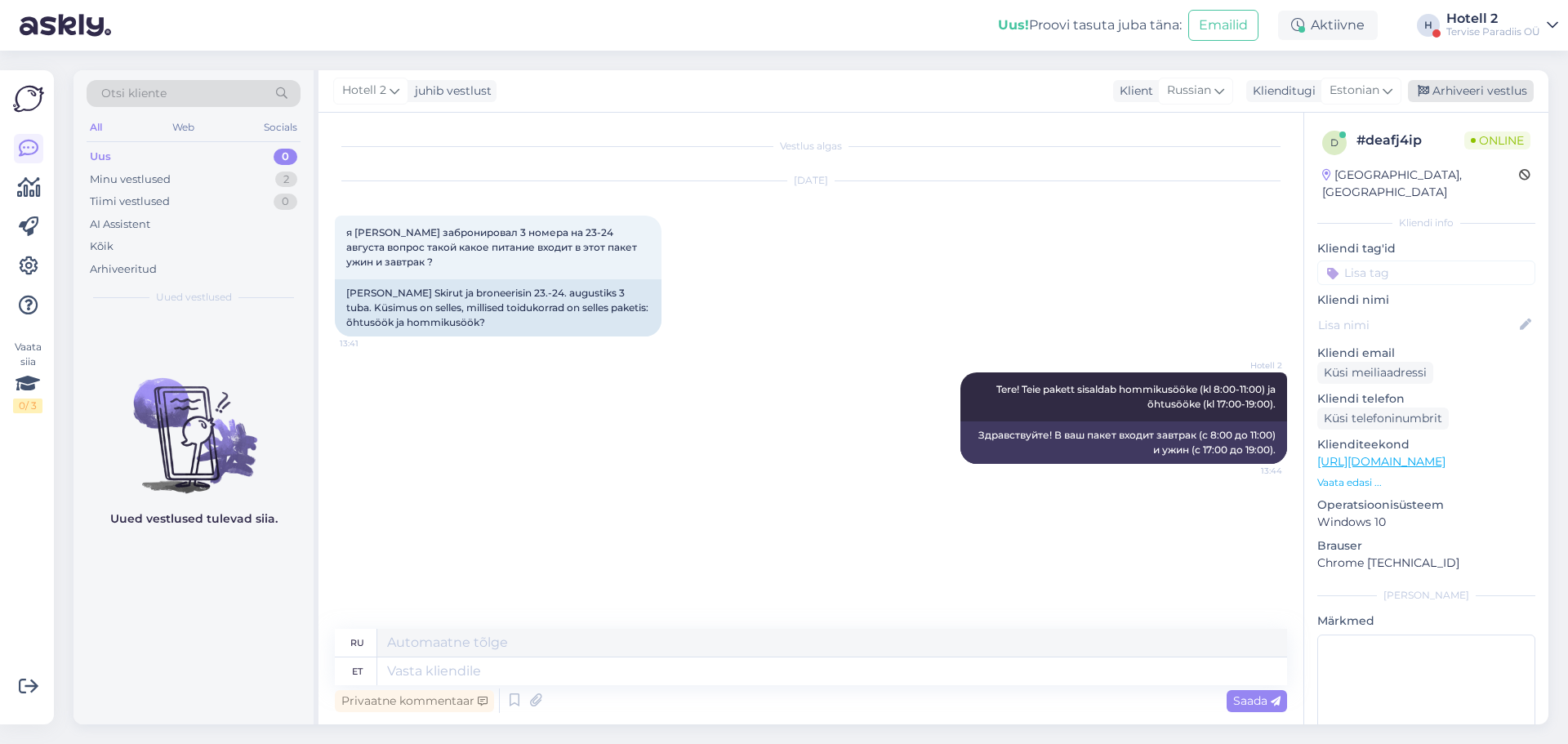
click at [1465, 84] on div "Arhiveeri vestlus" at bounding box center [1470, 91] width 126 height 22
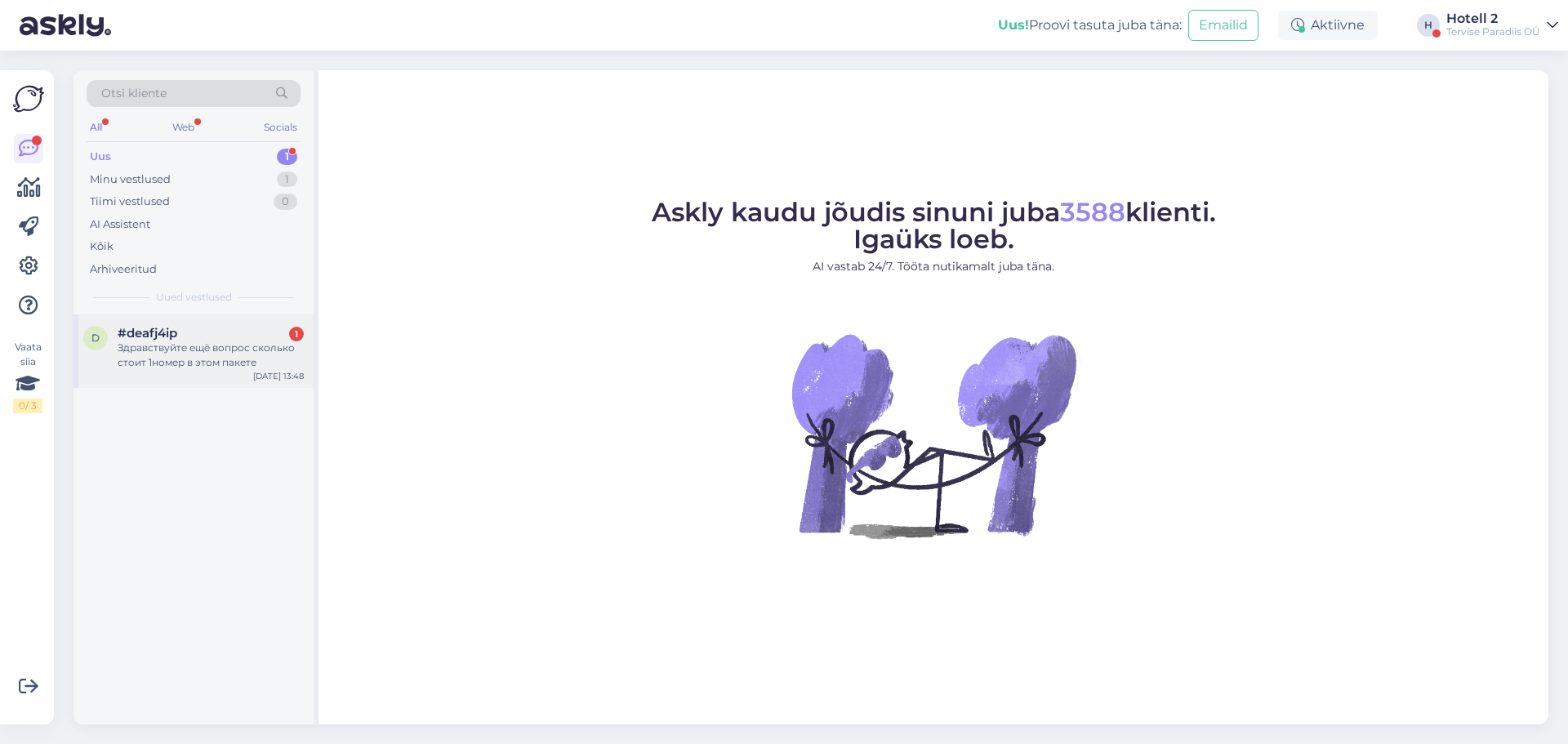
click at [217, 350] on div "Здравствуйте ещё вопрос сколько стоит 1номер в этом пакете" at bounding box center [210, 355] width 186 height 29
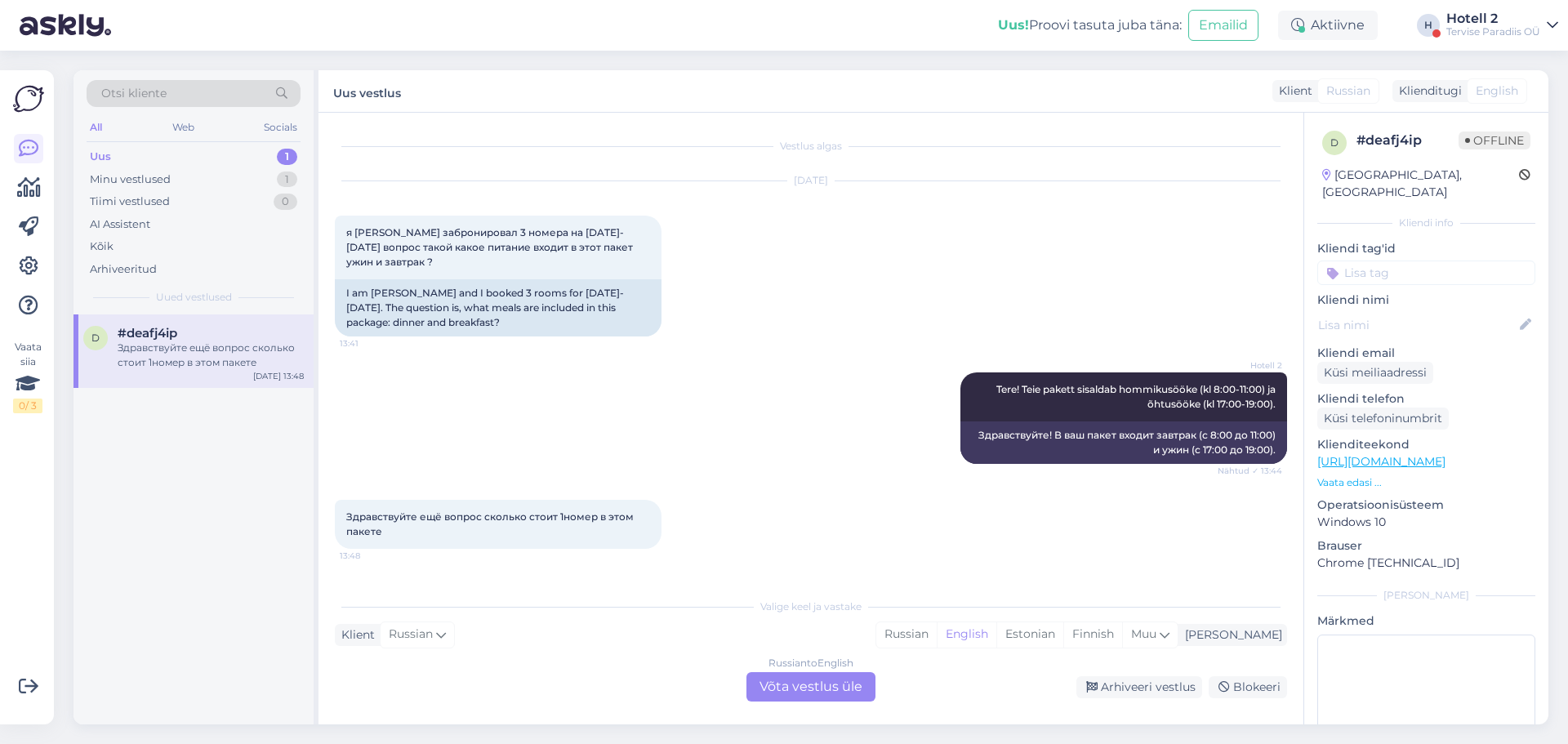
click at [462, 526] on div "Здравствуйте ещё вопрос сколько стоит 1номер в этом пакете 13:48" at bounding box center [498, 524] width 327 height 49
click at [806, 683] on div "Russian to English Võta vestlus üle" at bounding box center [811, 687] width 129 height 29
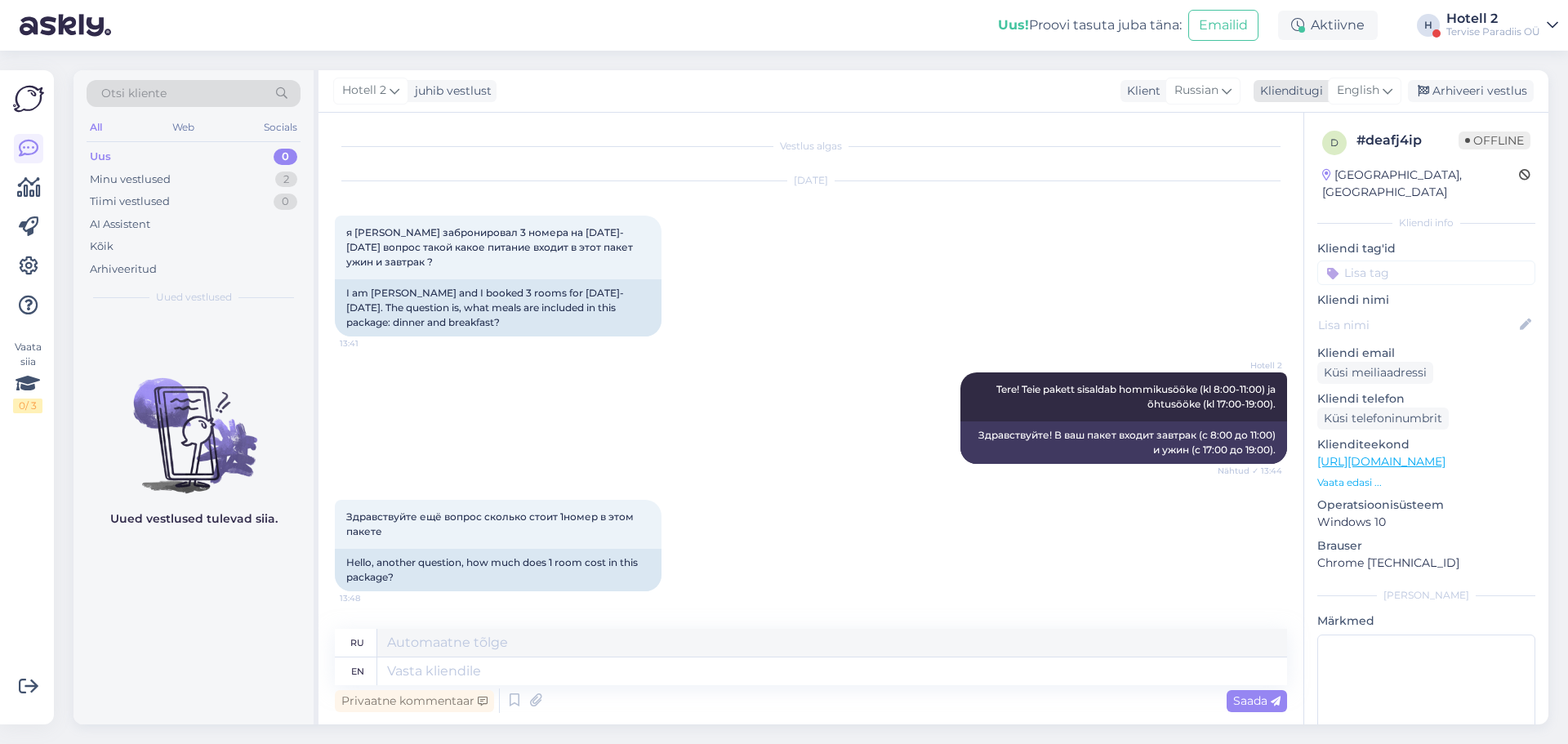
click at [1370, 92] on span "English" at bounding box center [1358, 90] width 43 height 18
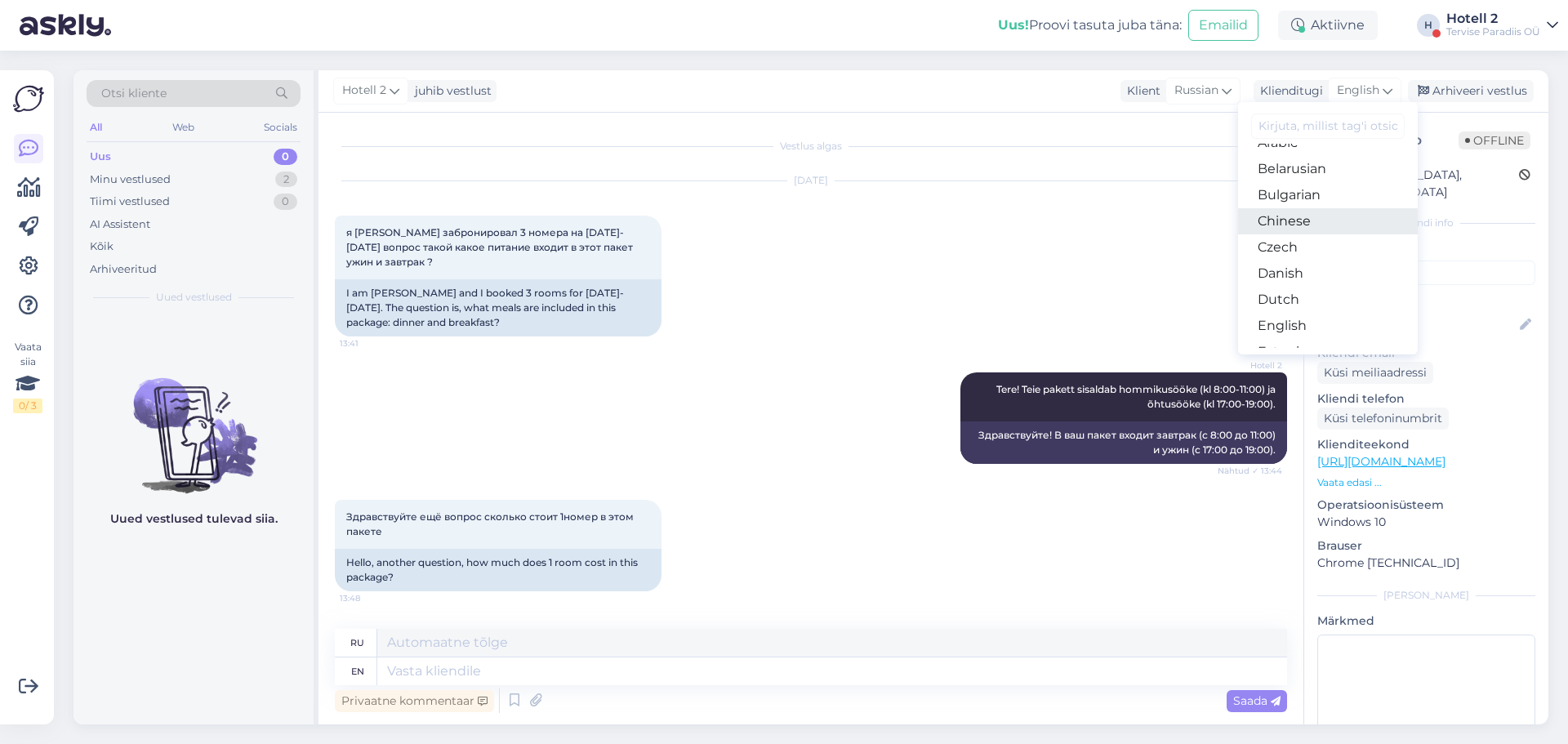
scroll to position [81, 0]
click at [1266, 285] on link "Estonian" at bounding box center [1327, 290] width 180 height 27
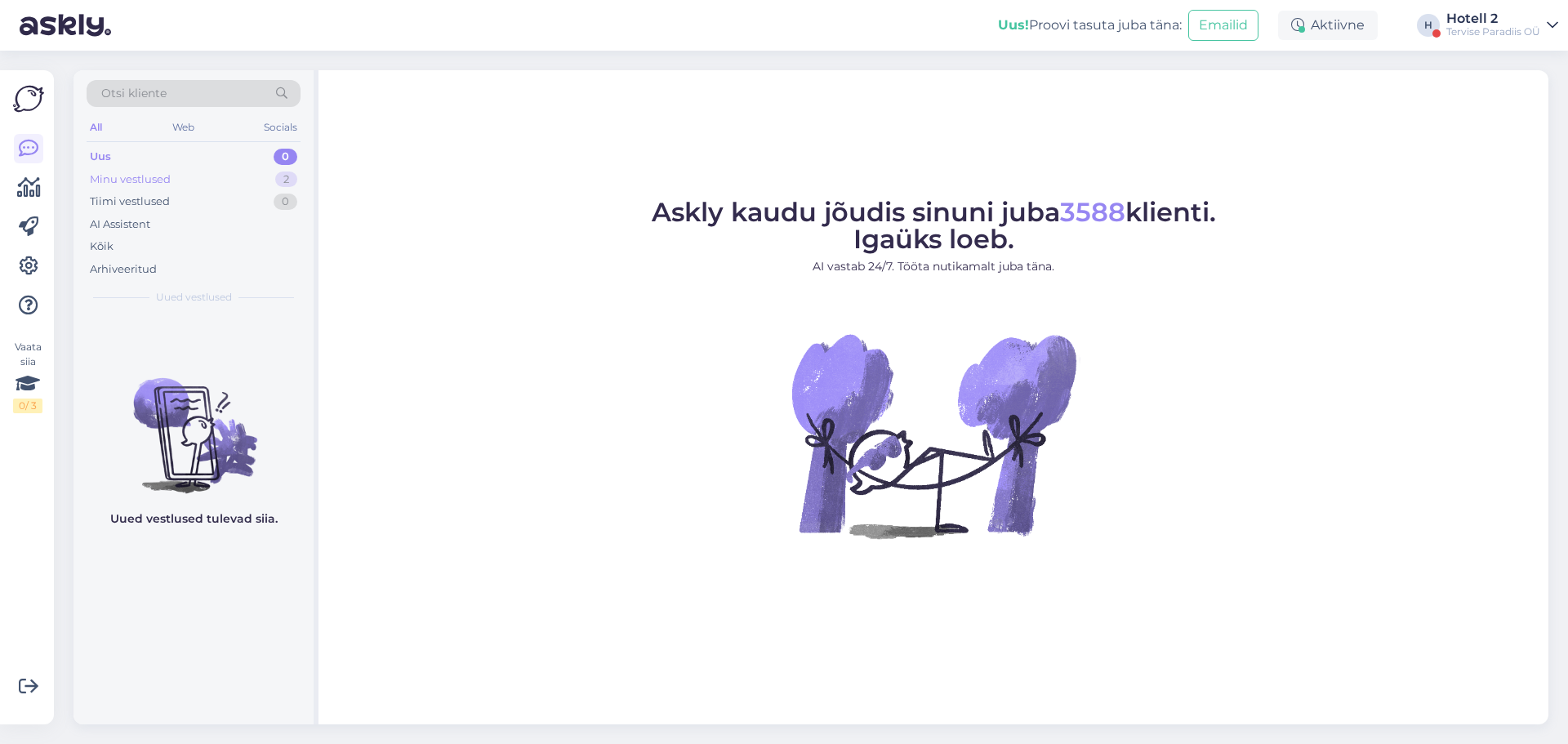
click at [206, 180] on div "Minu vestlused 2" at bounding box center [193, 180] width 214 height 23
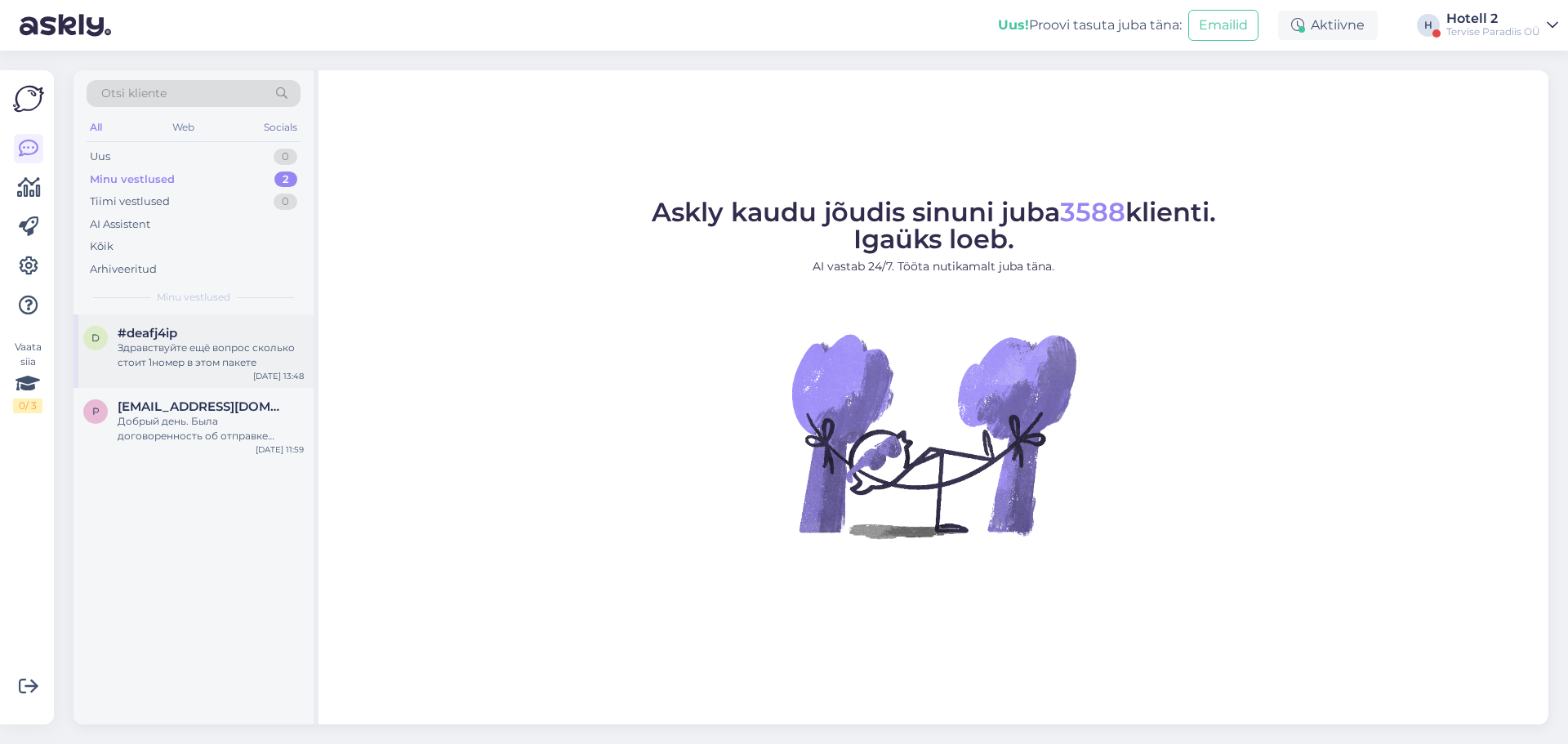
click at [210, 360] on div "Здравствуйте ещё вопрос сколько стоит 1номер в этом пакете" at bounding box center [210, 355] width 186 height 29
